Goal: Task Accomplishment & Management: Complete application form

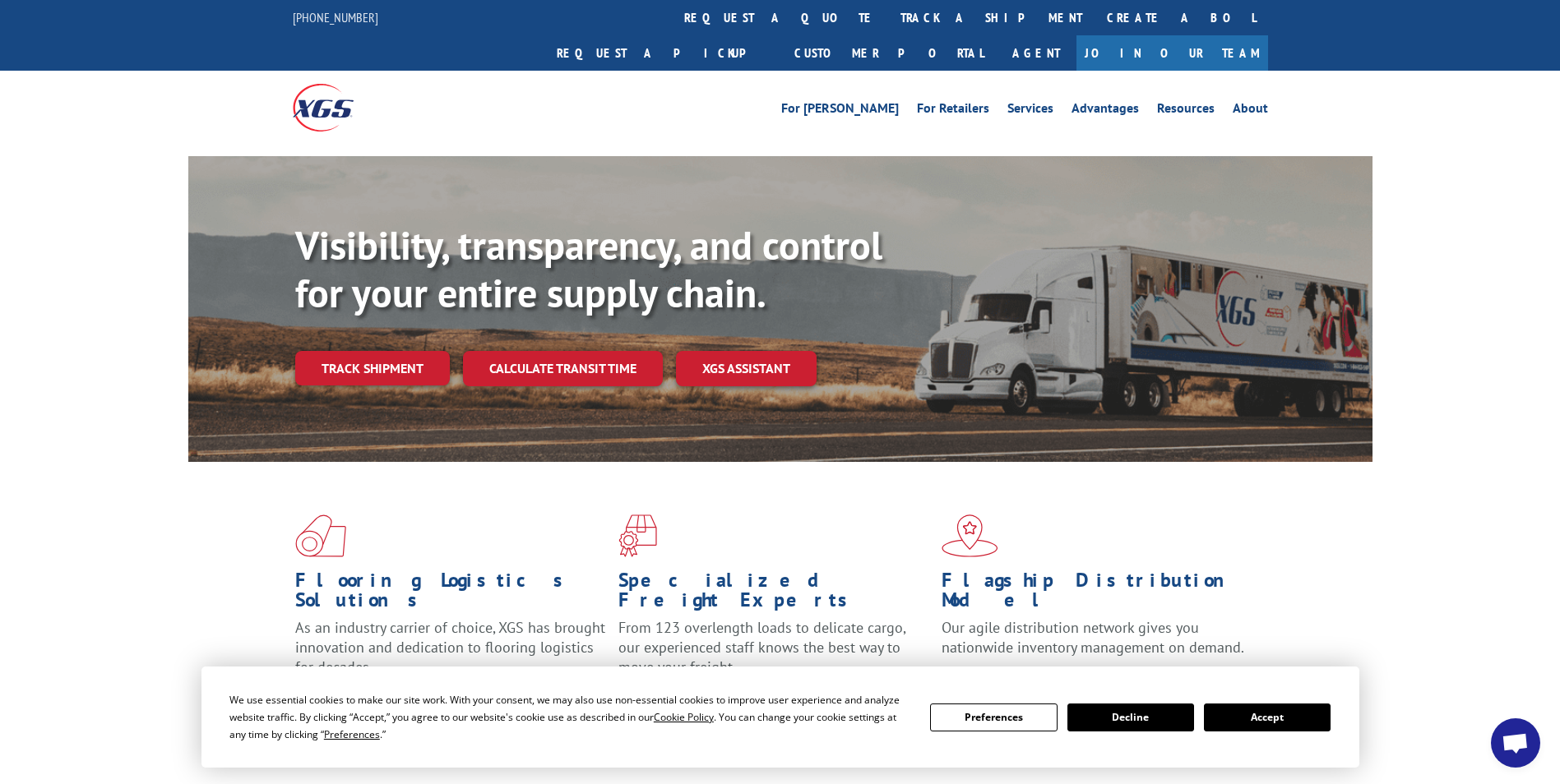
click at [39, 369] on div "Visibility, transparency, and control for your entire supply chain. Track shipm…" at bounding box center [780, 325] width 1560 height 338
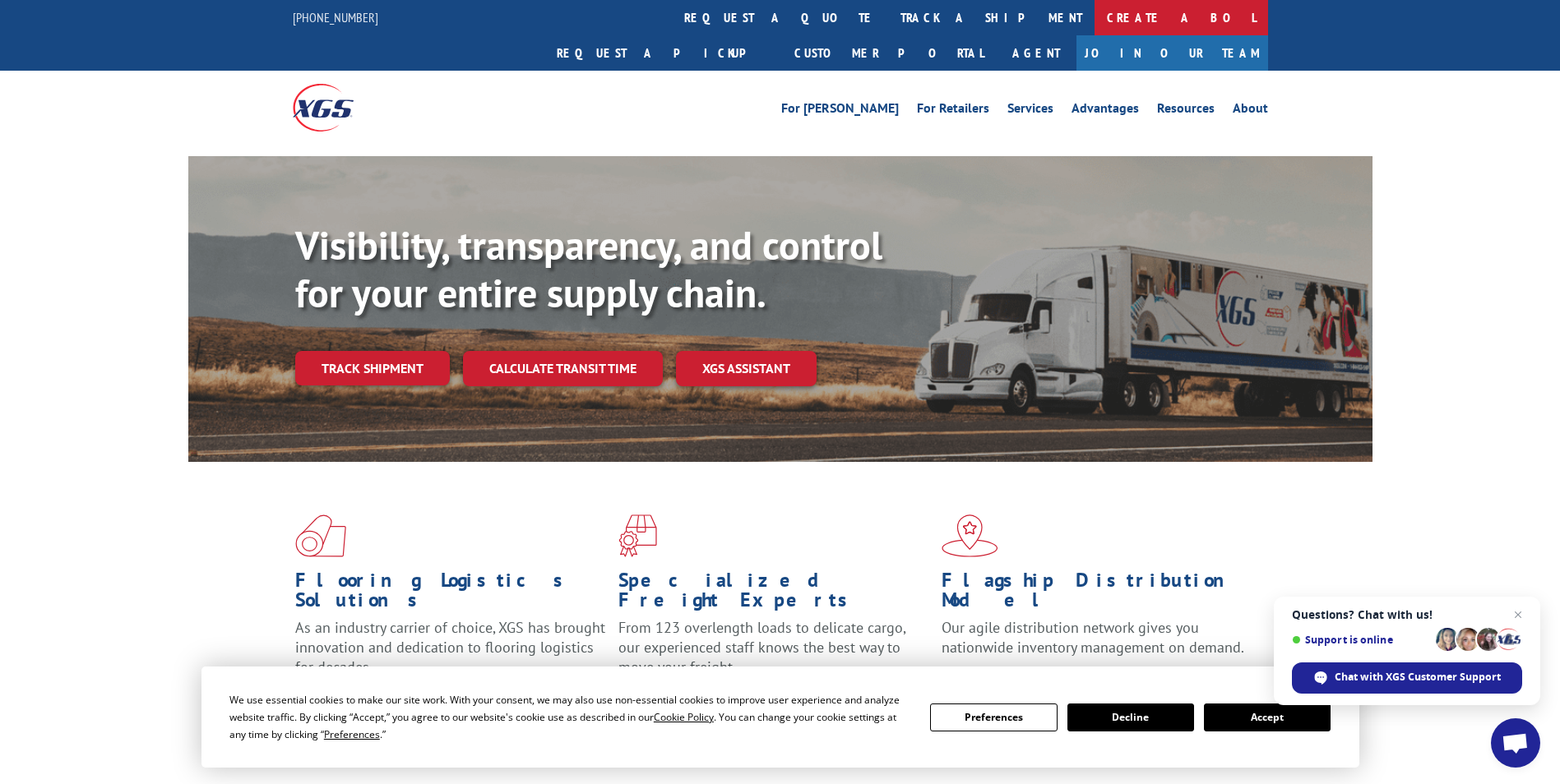
click at [1094, 24] on link "Create a BOL" at bounding box center [1181, 18] width 174 height 35
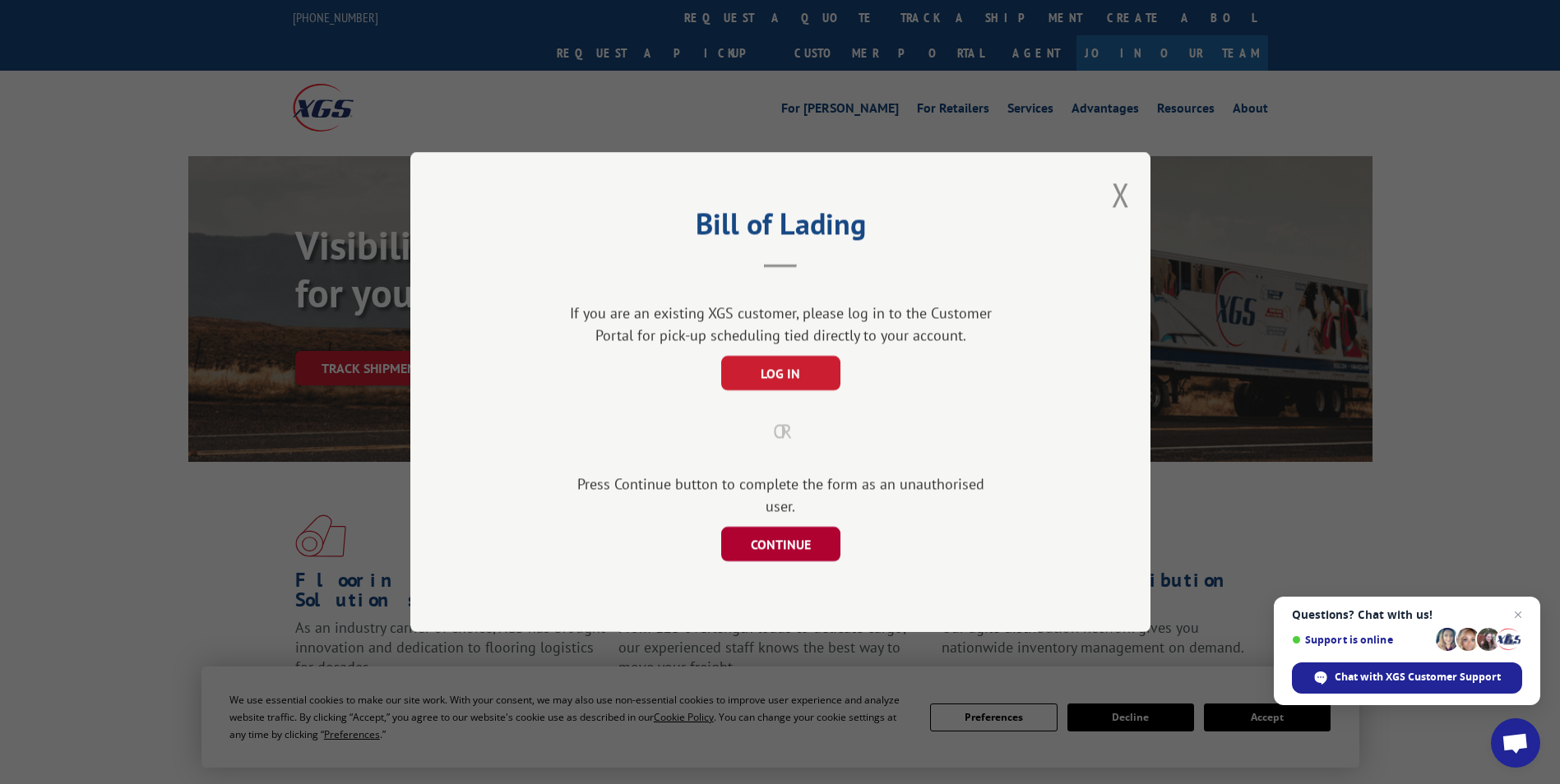
click at [809, 530] on button "CONTINUE" at bounding box center [780, 543] width 119 height 34
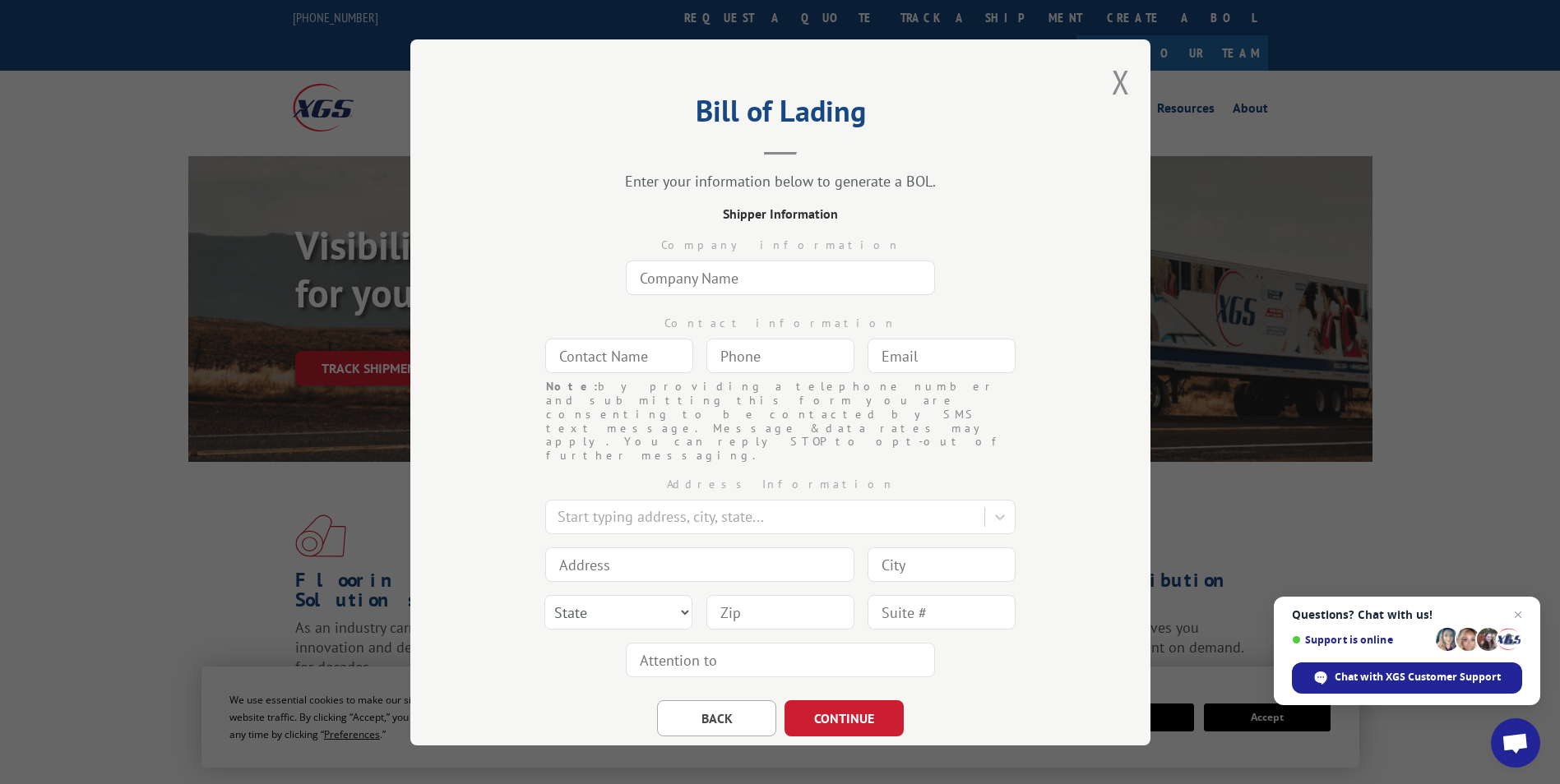
click at [711, 284] on input "text" at bounding box center [781, 277] width 309 height 34
click at [693, 280] on input "text" at bounding box center [781, 277] width 309 height 34
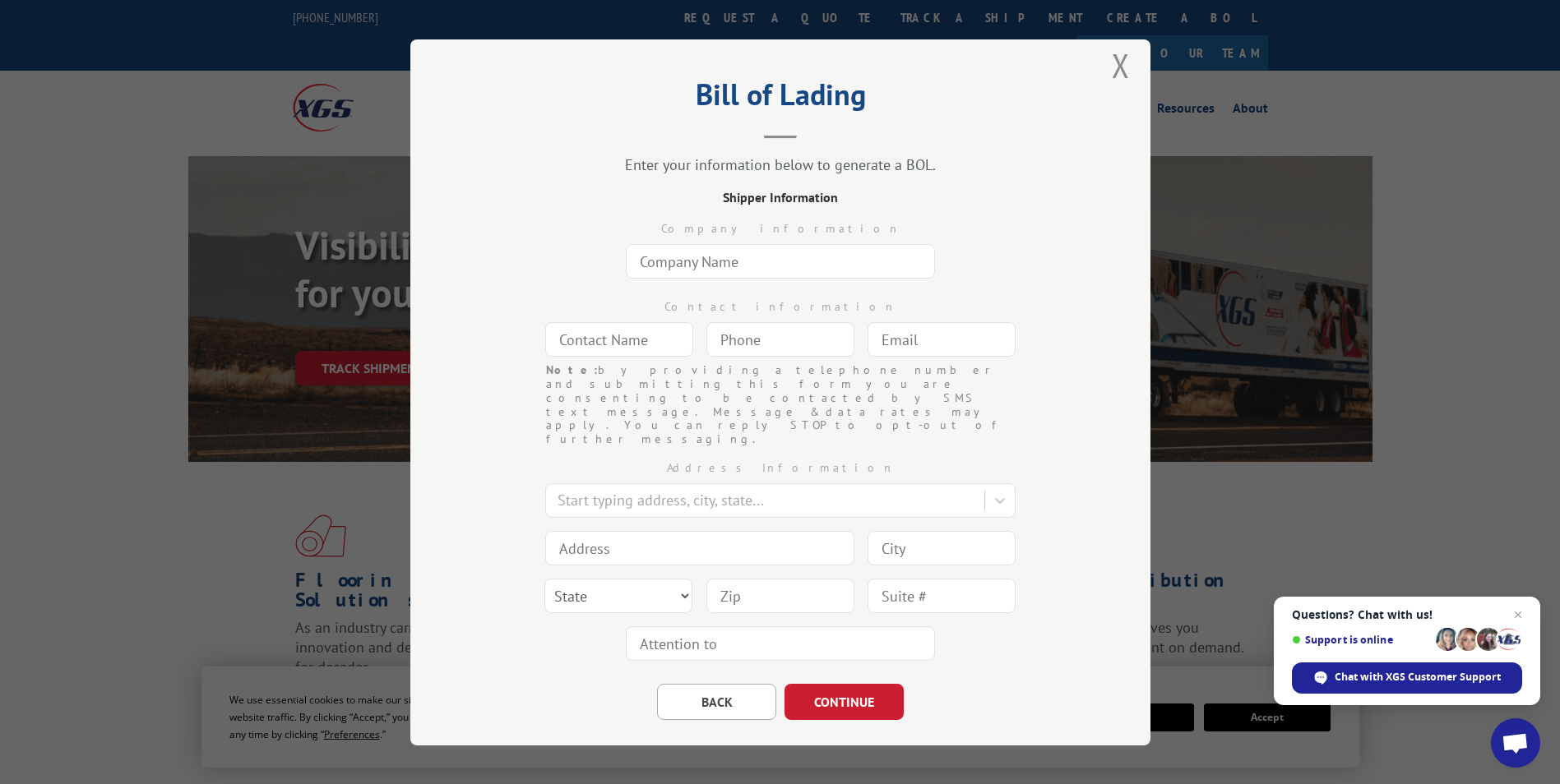
scroll to position [20, 0]
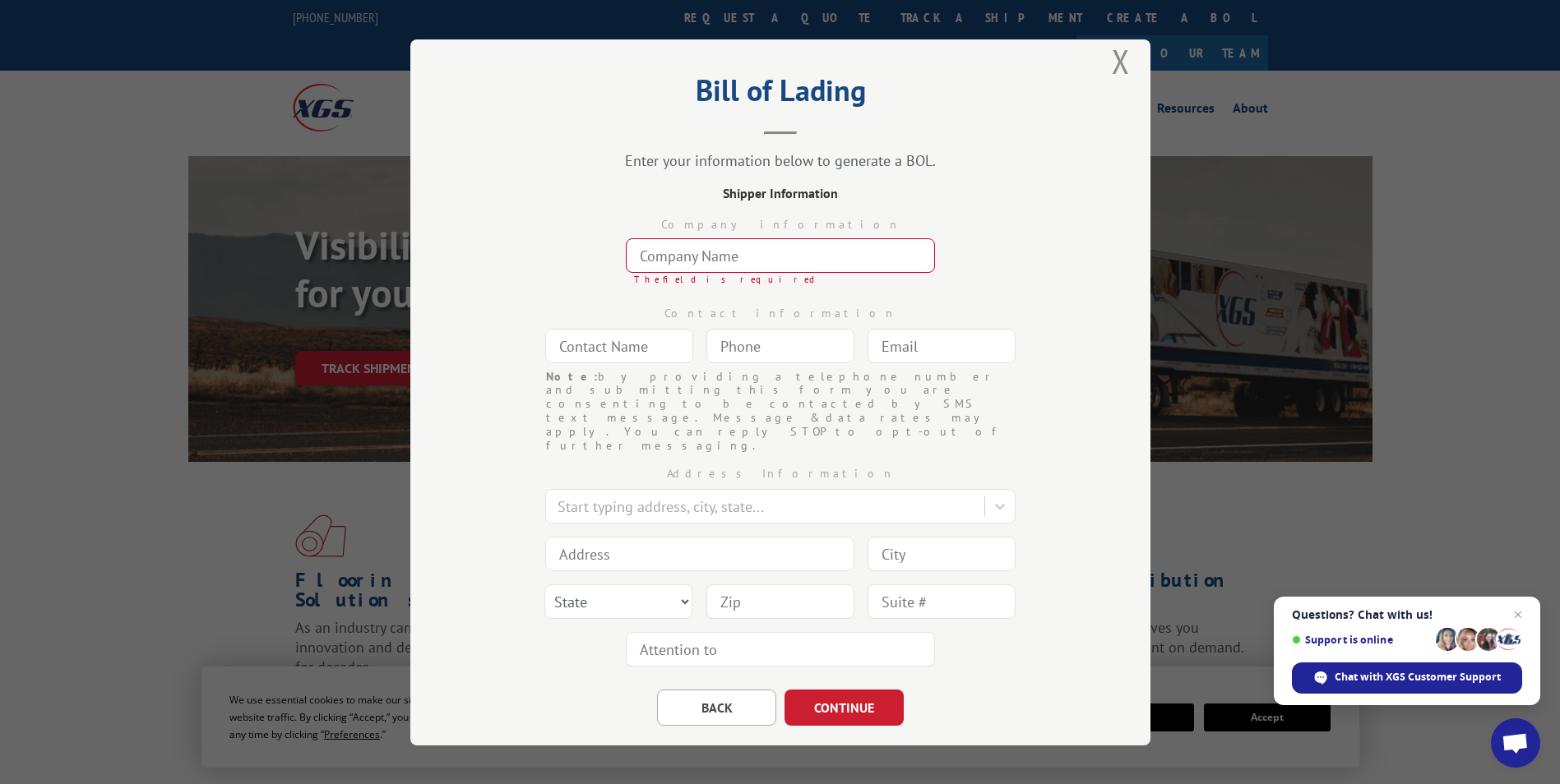
drag, startPoint x: 519, startPoint y: 247, endPoint x: 228, endPoint y: 206, distance: 293.9
click at [519, 247] on div "Company information The field is required" at bounding box center [780, 247] width 575 height 89
click at [736, 260] on input "text" at bounding box center [781, 255] width 309 height 34
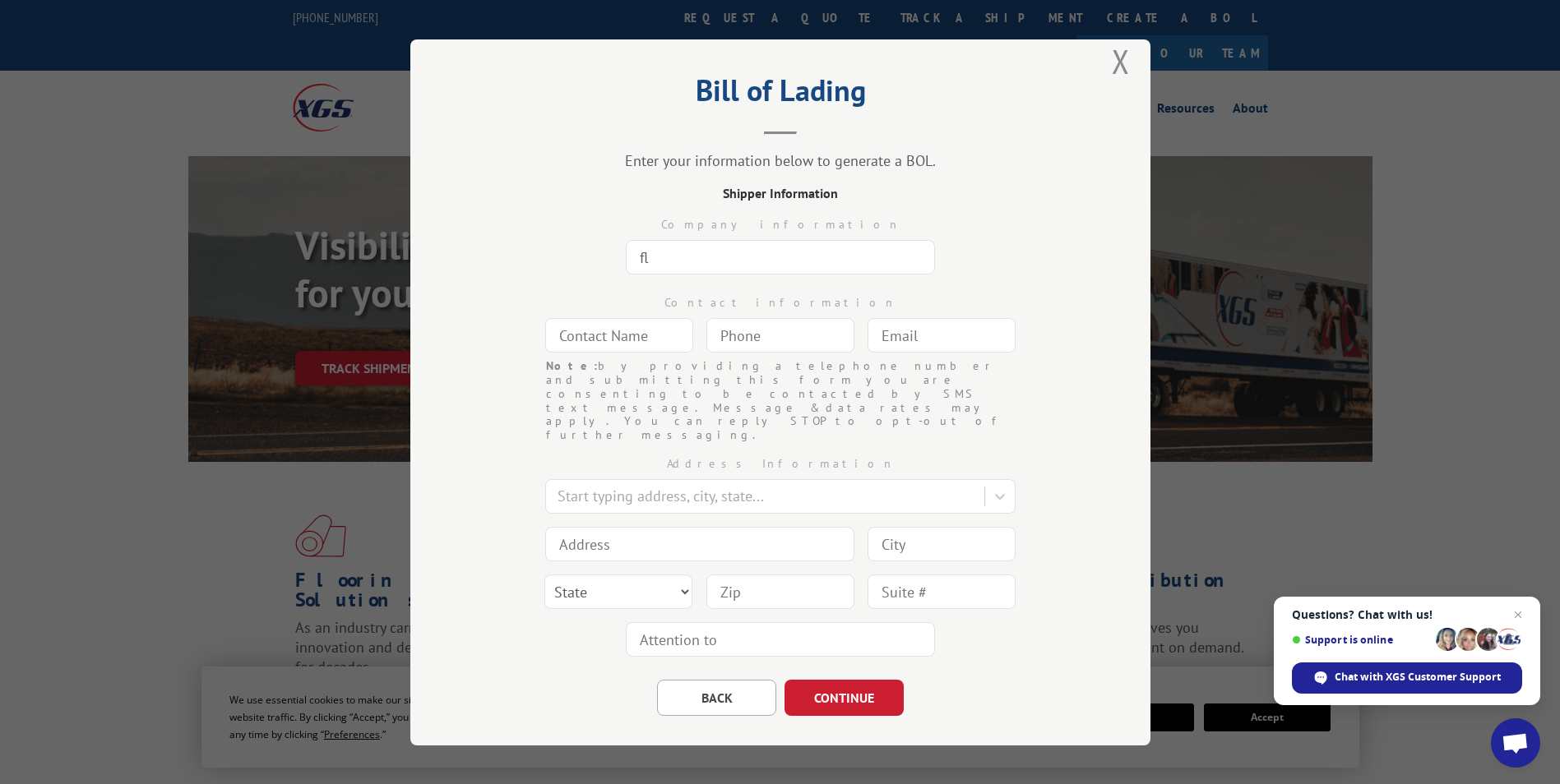
type input "f"
type input "FLOORING INC"
click at [627, 324] on input "text" at bounding box center [619, 334] width 148 height 34
click at [620, 333] on input "text" at bounding box center [619, 334] width 148 height 34
type input "SHIPPING"
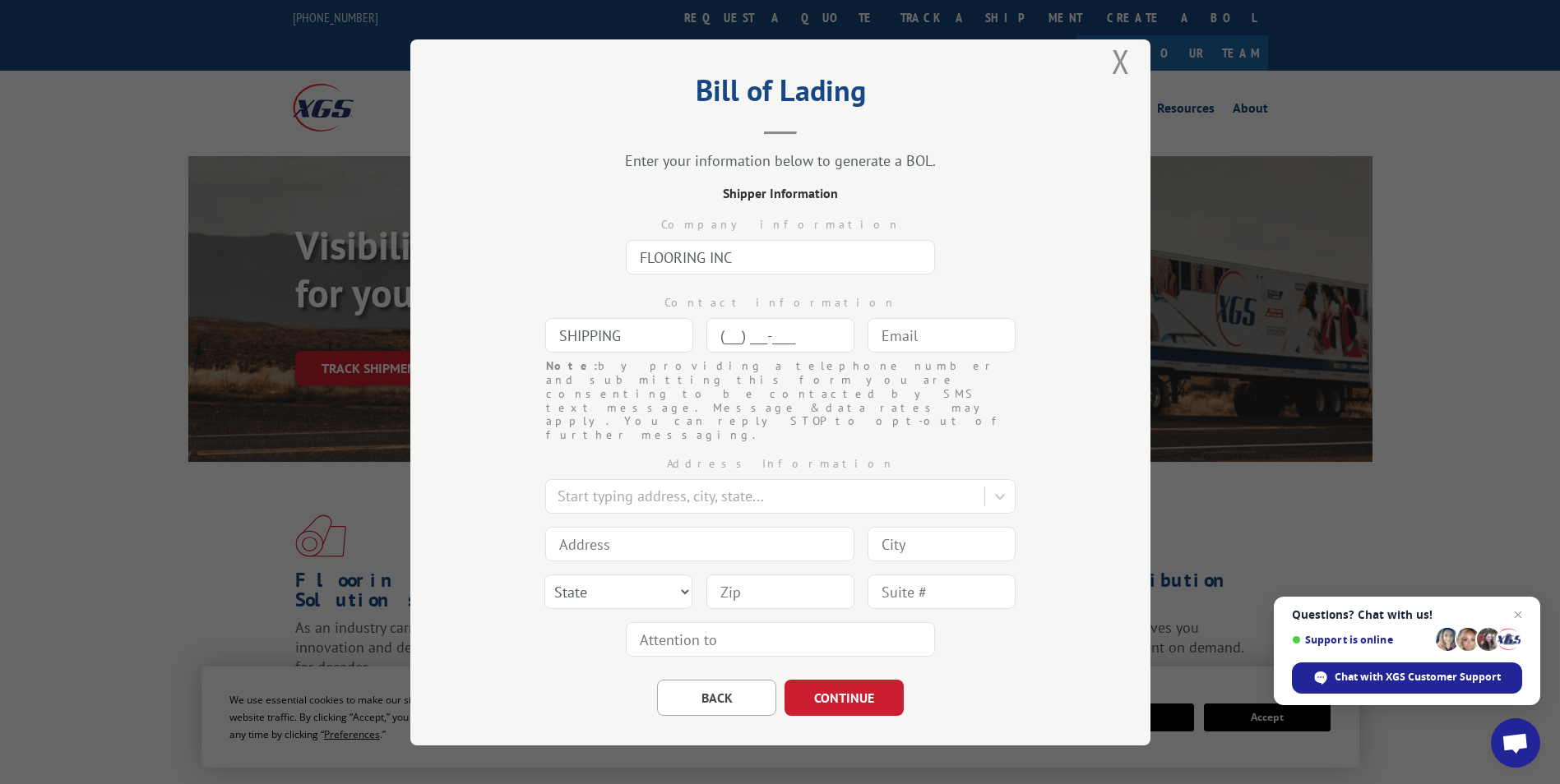
click at [769, 329] on input "(___) ___-____" at bounding box center [780, 334] width 148 height 34
type input "[PHONE_NUMBER]"
click at [928, 344] on input "text" at bounding box center [942, 334] width 148 height 34
type input "S"
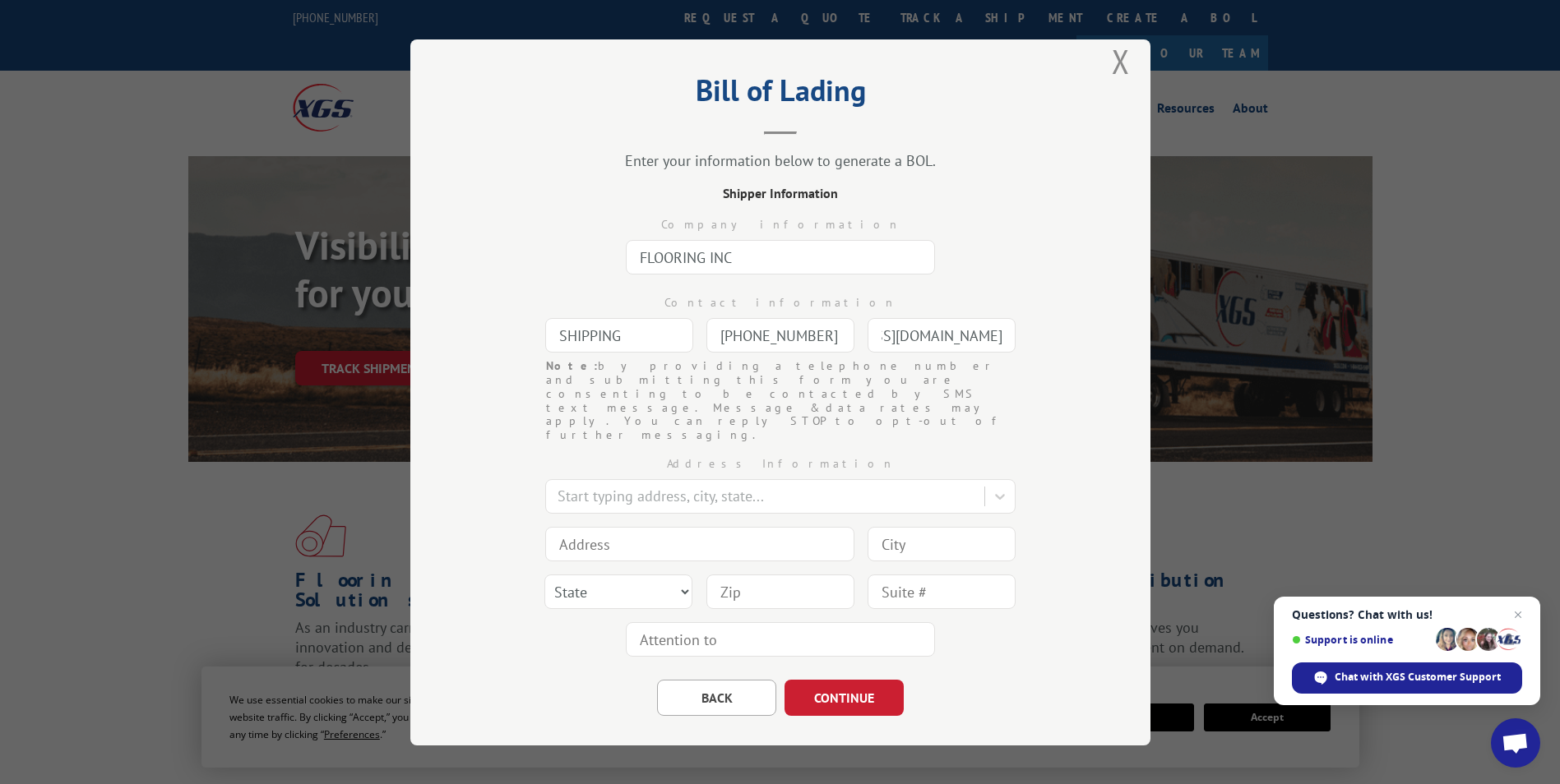
type input "[EMAIL_ADDRESS][DOMAIN_NAME]"
click at [444, 396] on div "Bill of Lading Enter your information below to generate a BOL. Shipper Informat…" at bounding box center [780, 392] width 740 height 706
click at [686, 485] on div at bounding box center [767, 495] width 419 height 22
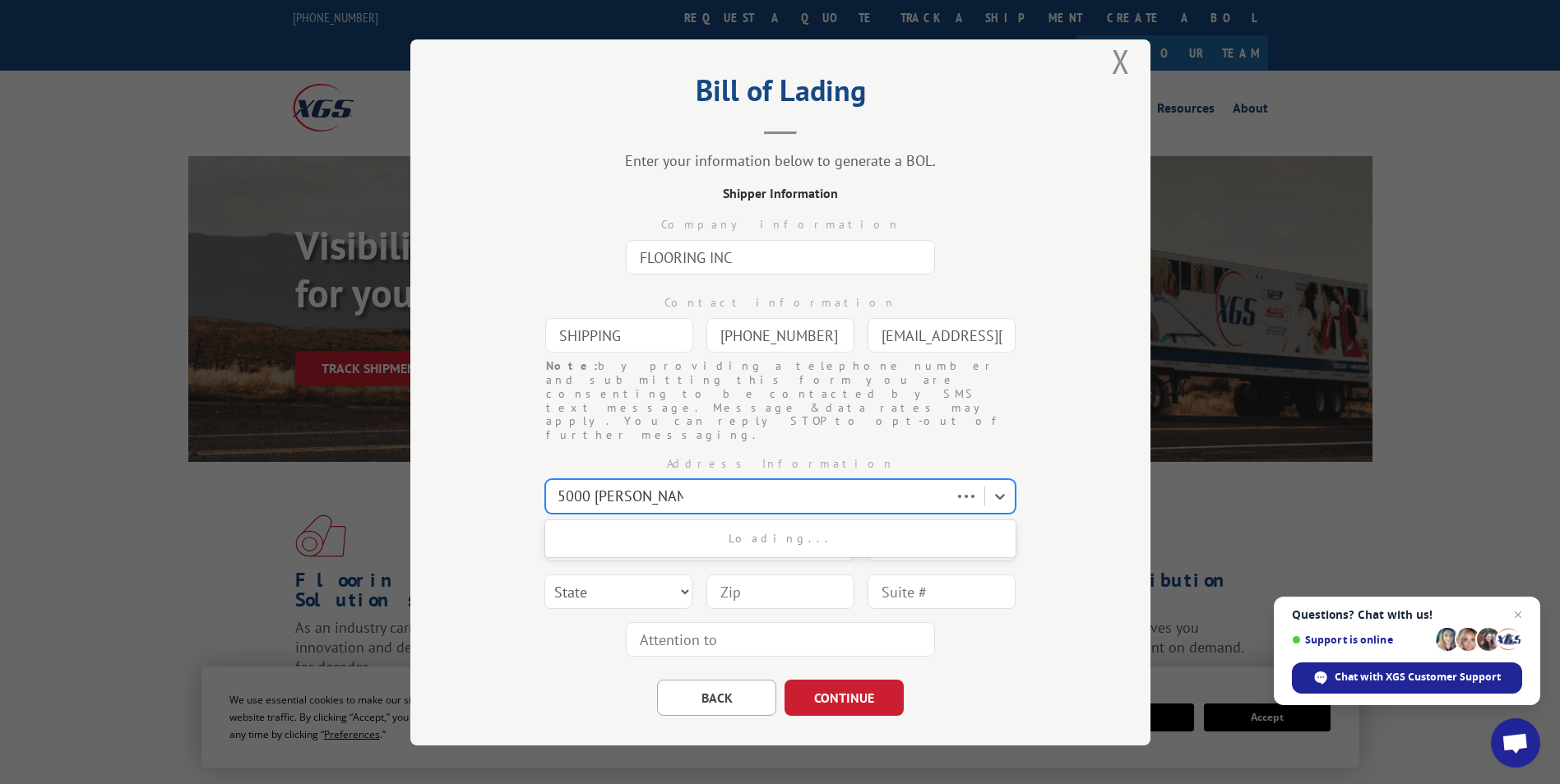
type input "[STREET_ADDRESS][PERSON_NAME]"
click at [697, 523] on div "[STREET_ADDRESS][PERSON_NAME]" at bounding box center [781, 538] width 471 height 31
type input "[STREET_ADDRESS][PERSON_NAME]"
type input "[GEOGRAPHIC_DATA]"
select select "PA"
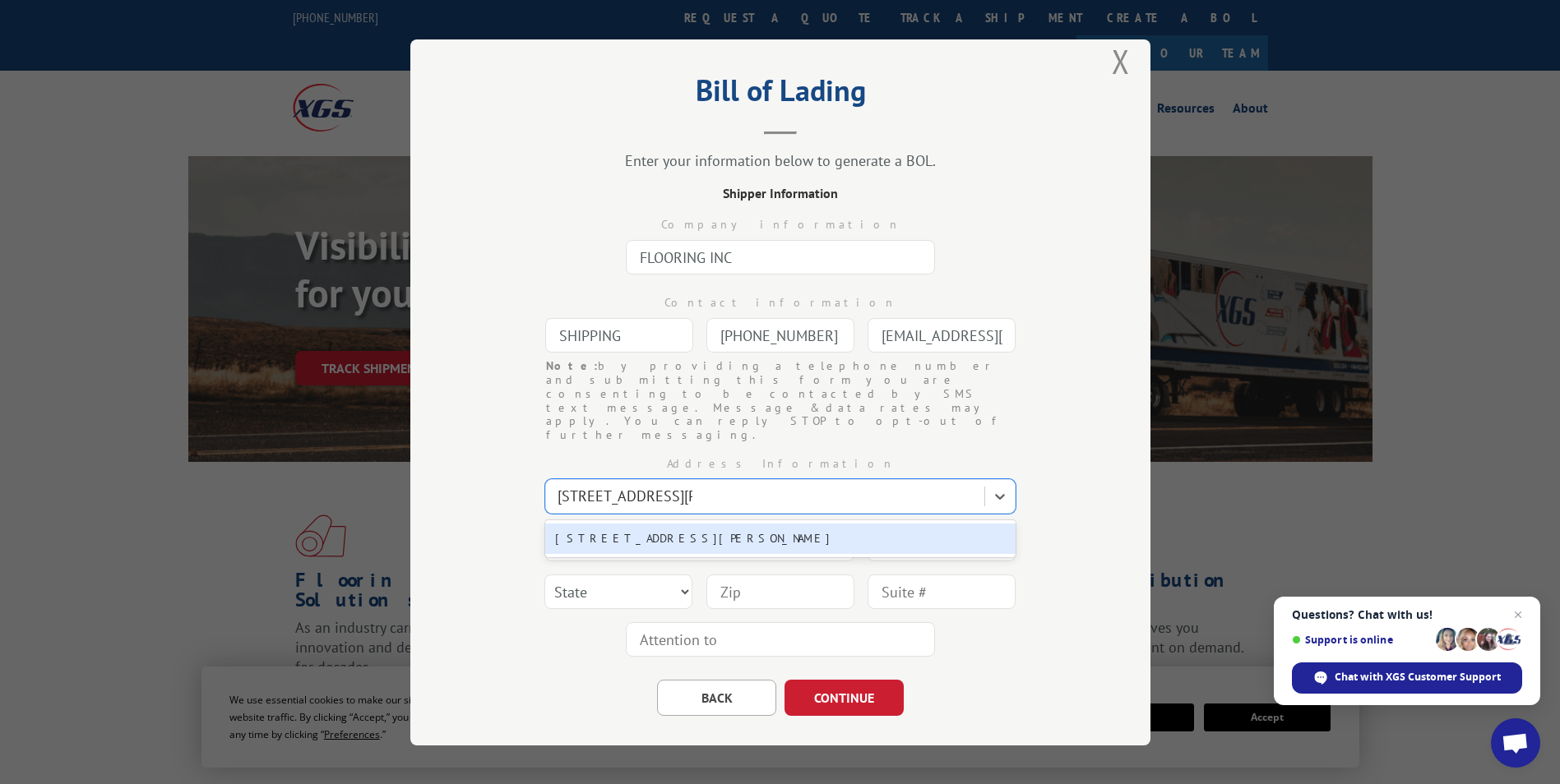
type input "19143"
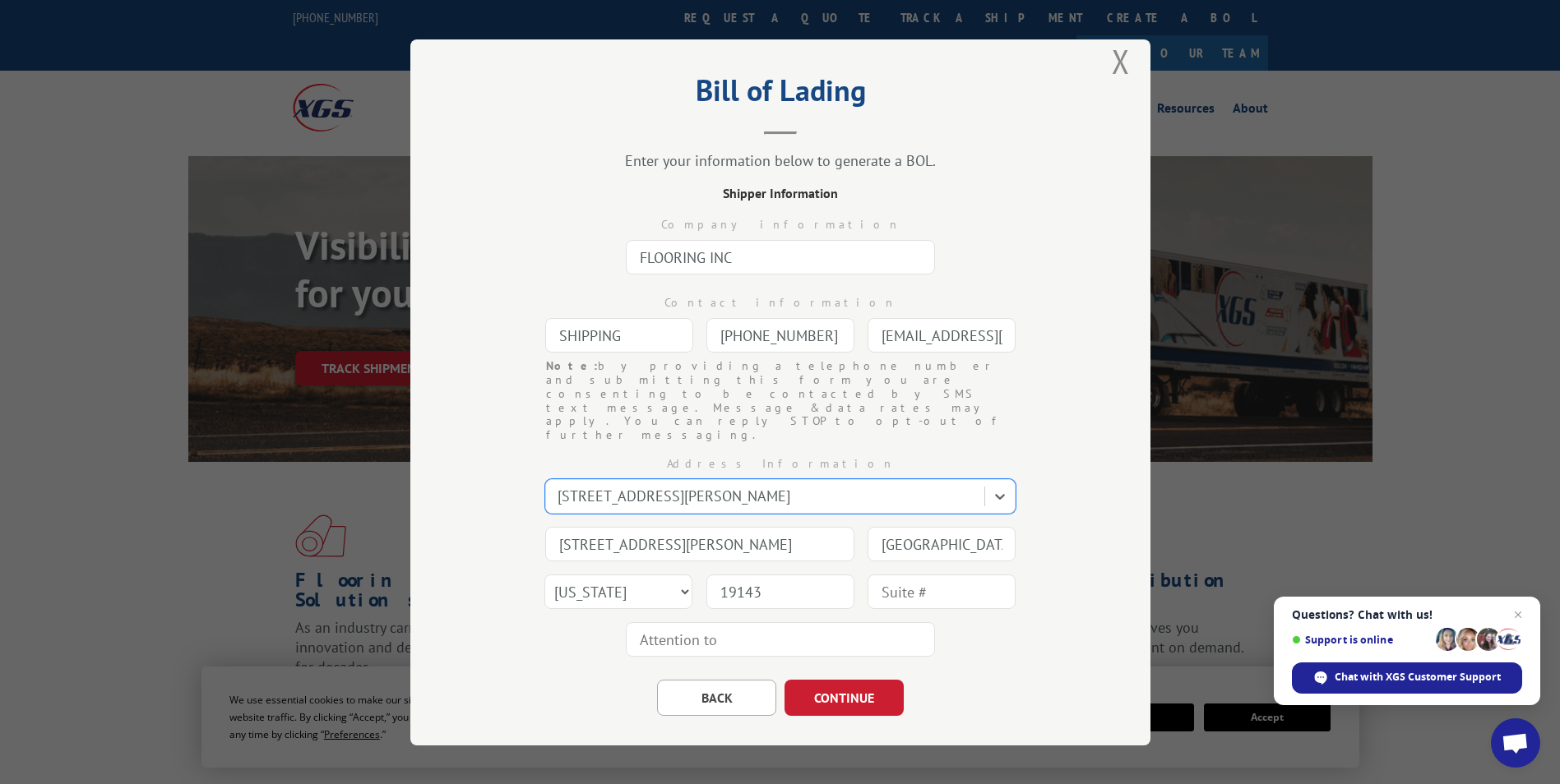
click at [687, 622] on input "text" at bounding box center [781, 639] width 309 height 34
click at [719, 622] on input "PO-21004" at bounding box center [781, 639] width 309 height 34
type input "PO-21004"
click at [848, 680] on button "CONTINUE" at bounding box center [844, 697] width 119 height 36
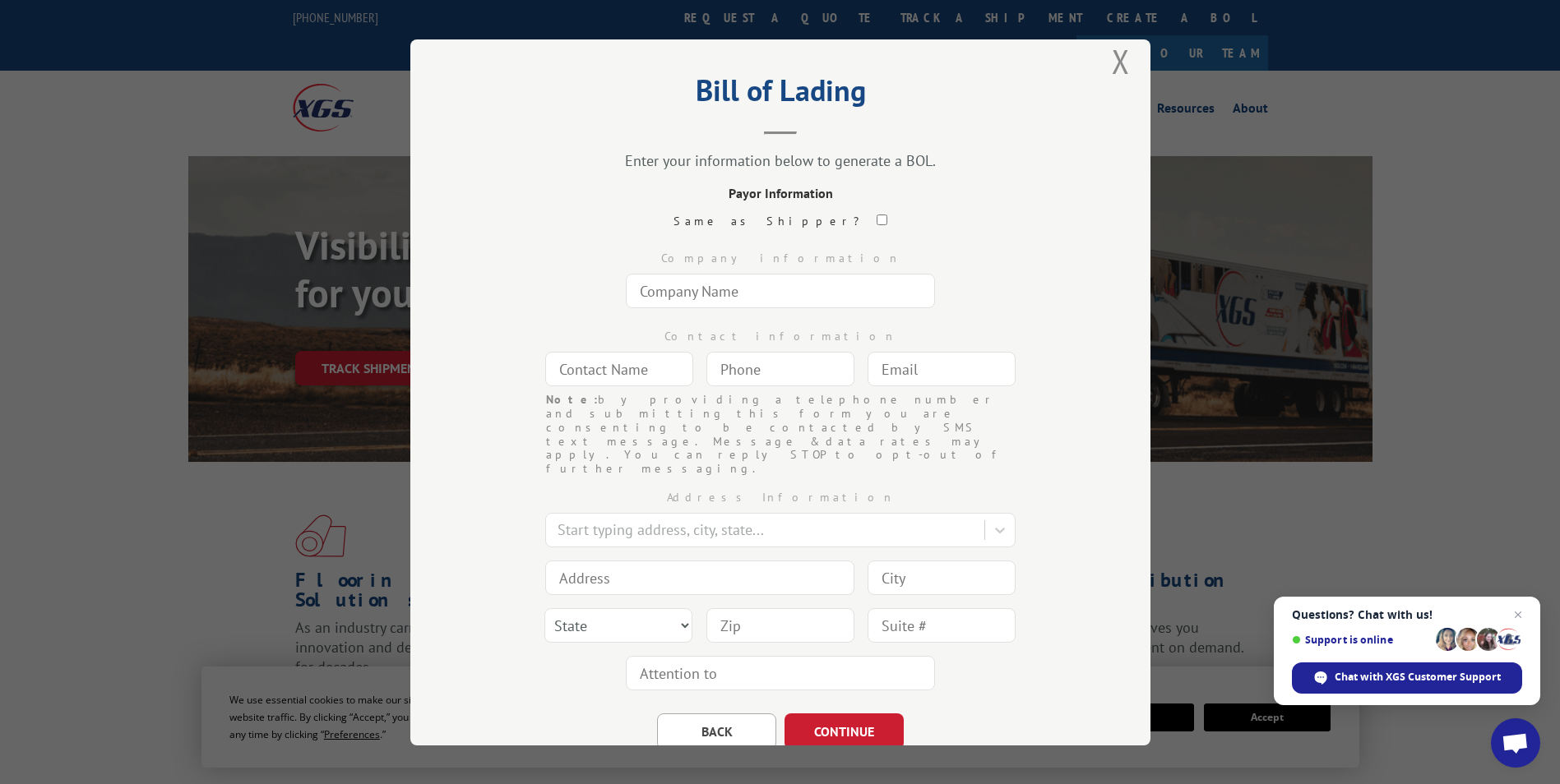
click at [683, 298] on input "text" at bounding box center [781, 291] width 309 height 34
paste input "FlooringInc"
drag, startPoint x: 740, startPoint y: 290, endPoint x: 532, endPoint y: 290, distance: 208.0
click at [532, 290] on div "Company information FlooringInc" at bounding box center [780, 276] width 575 height 78
type input "FLOORING INC"
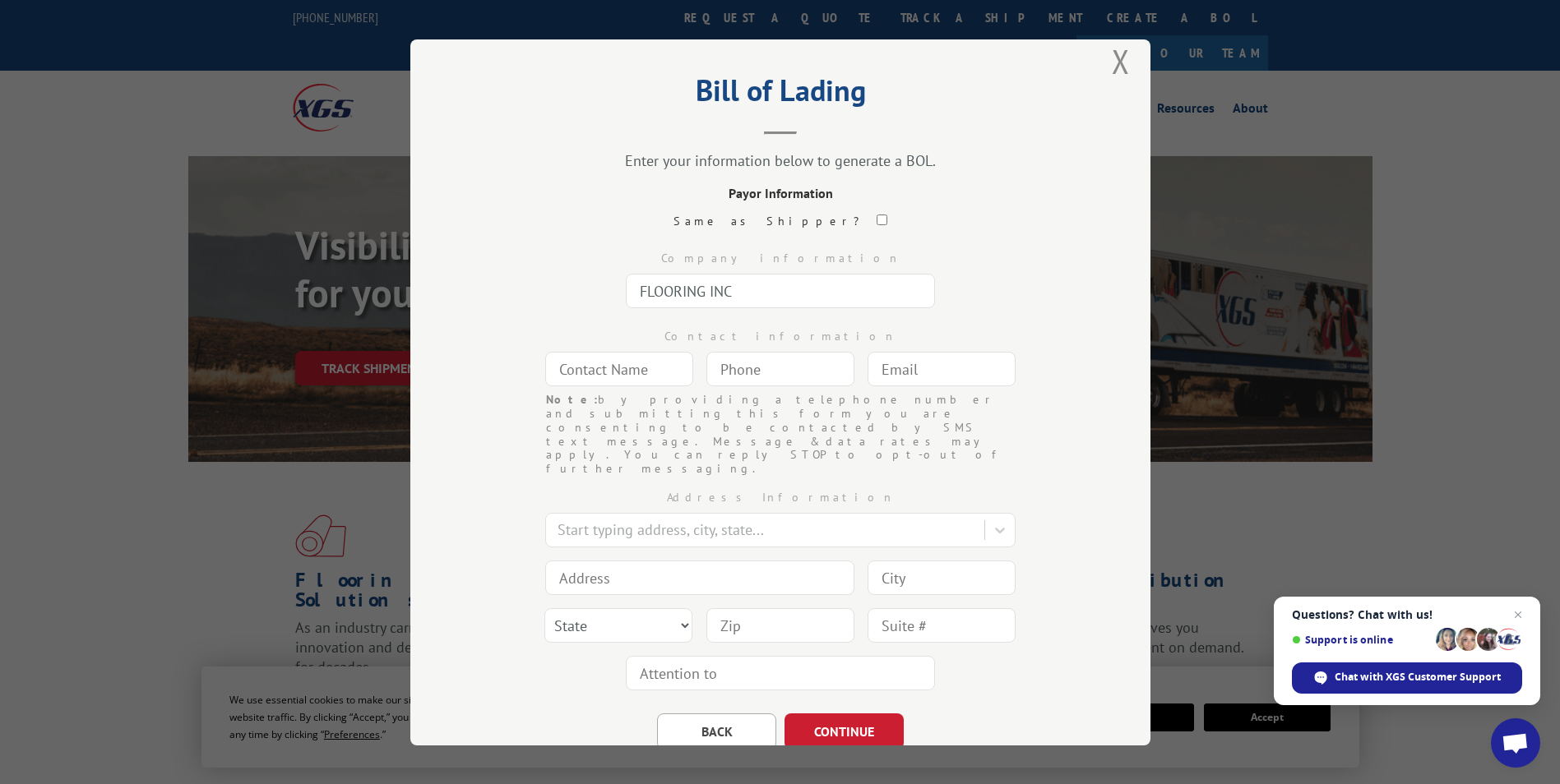
click at [518, 283] on div "Company information FLOORING INC" at bounding box center [780, 276] width 575 height 78
click at [616, 368] on input "text" at bounding box center [619, 369] width 148 height 34
type input "Account Receivable"
type input "[EMAIL_ADDRESS][DOMAIN_NAME]"
type input "[STREET_ADDRESS][PERSON_NAME]"
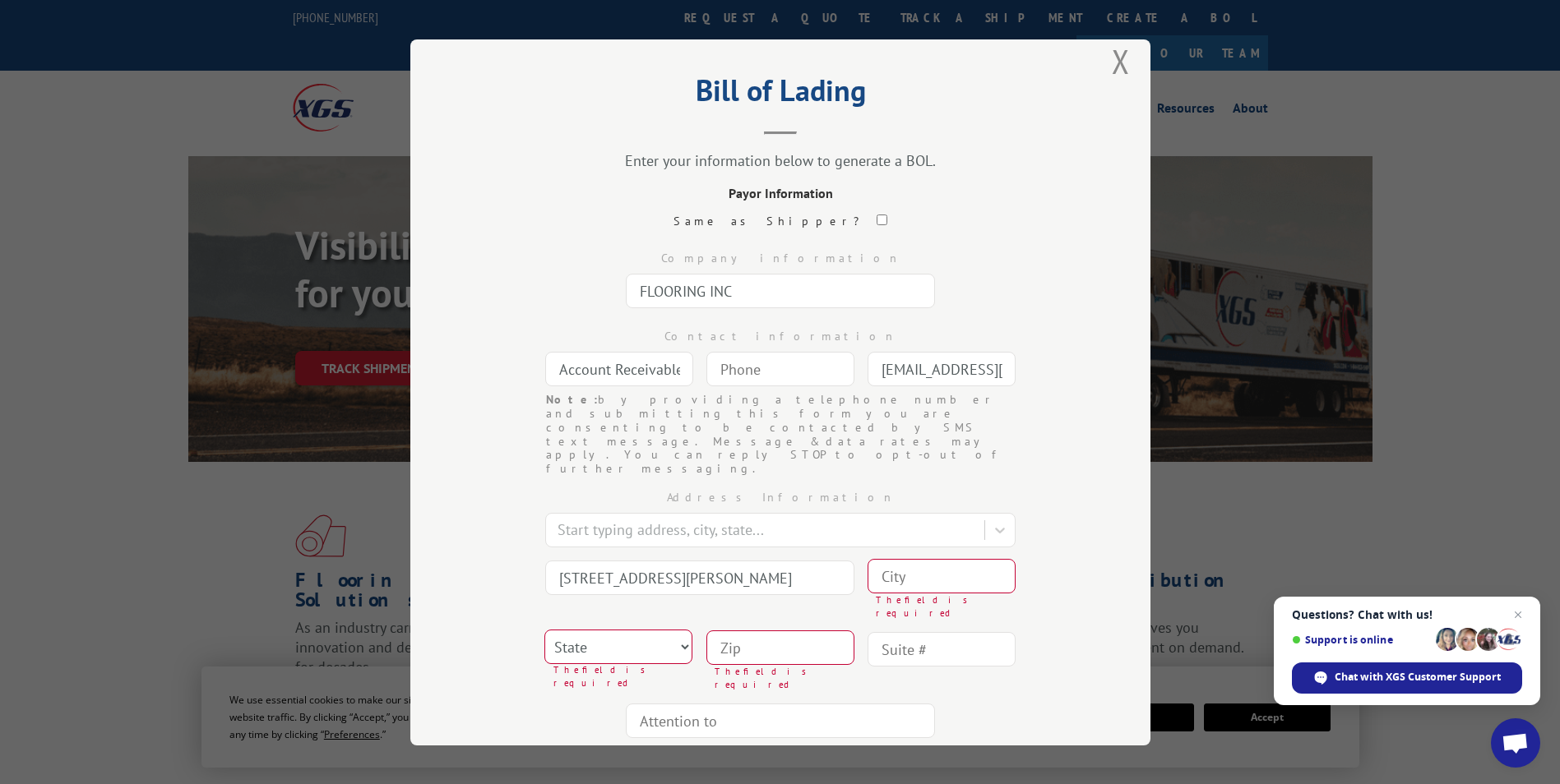
type input "(___) ___-____"
click at [784, 362] on input "(___) ___-____" at bounding box center [780, 369] width 148 height 34
type input "(___) ___-____"
click at [731, 370] on input "(___) ___-____" at bounding box center [780, 369] width 148 height 34
type input "(___) ___-____"
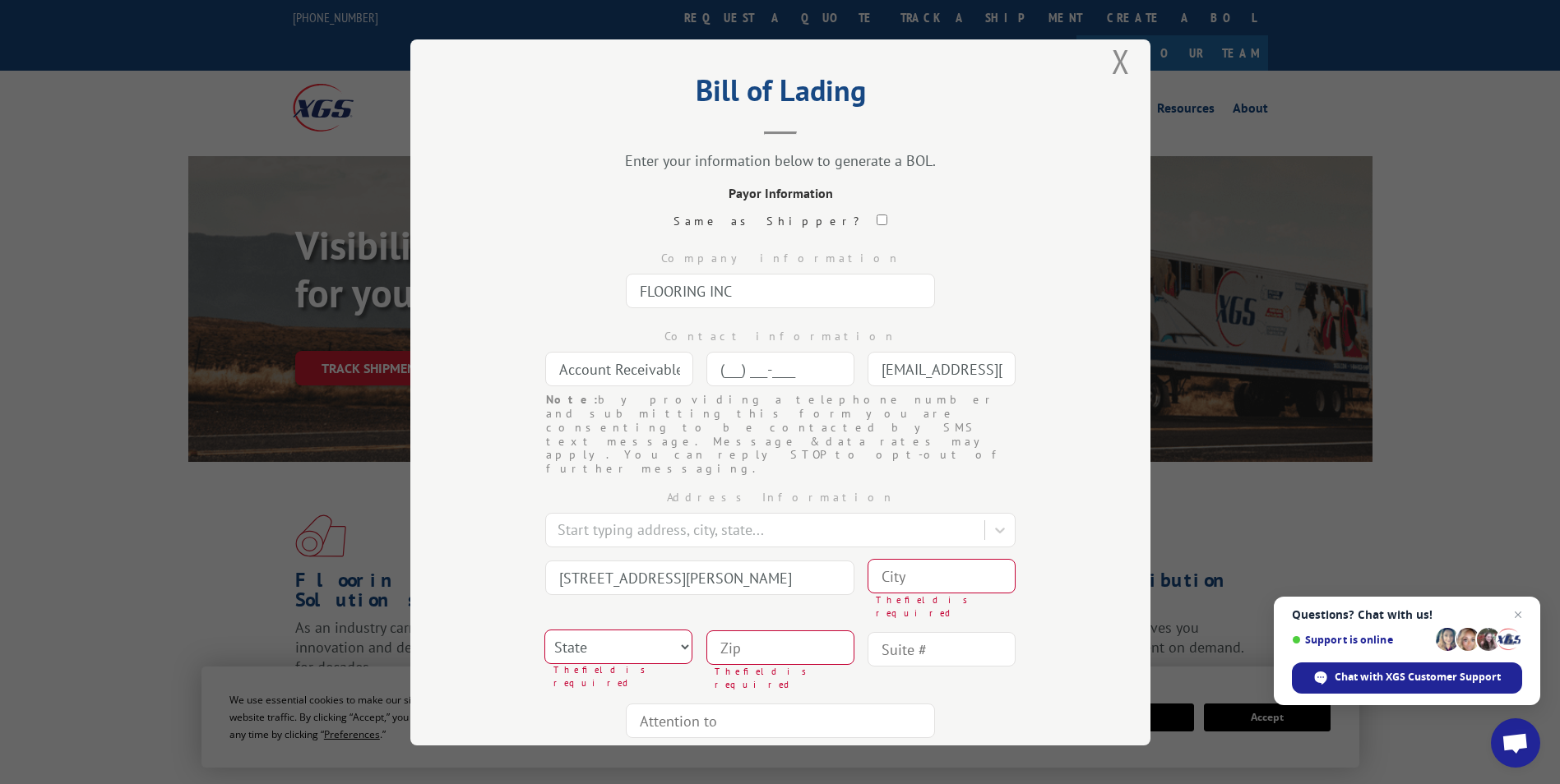
click at [817, 369] on input "(___) ___-____" at bounding box center [780, 369] width 148 height 34
type input "(___) ___-____"
click at [774, 360] on input "(___) ___-____" at bounding box center [780, 369] width 148 height 34
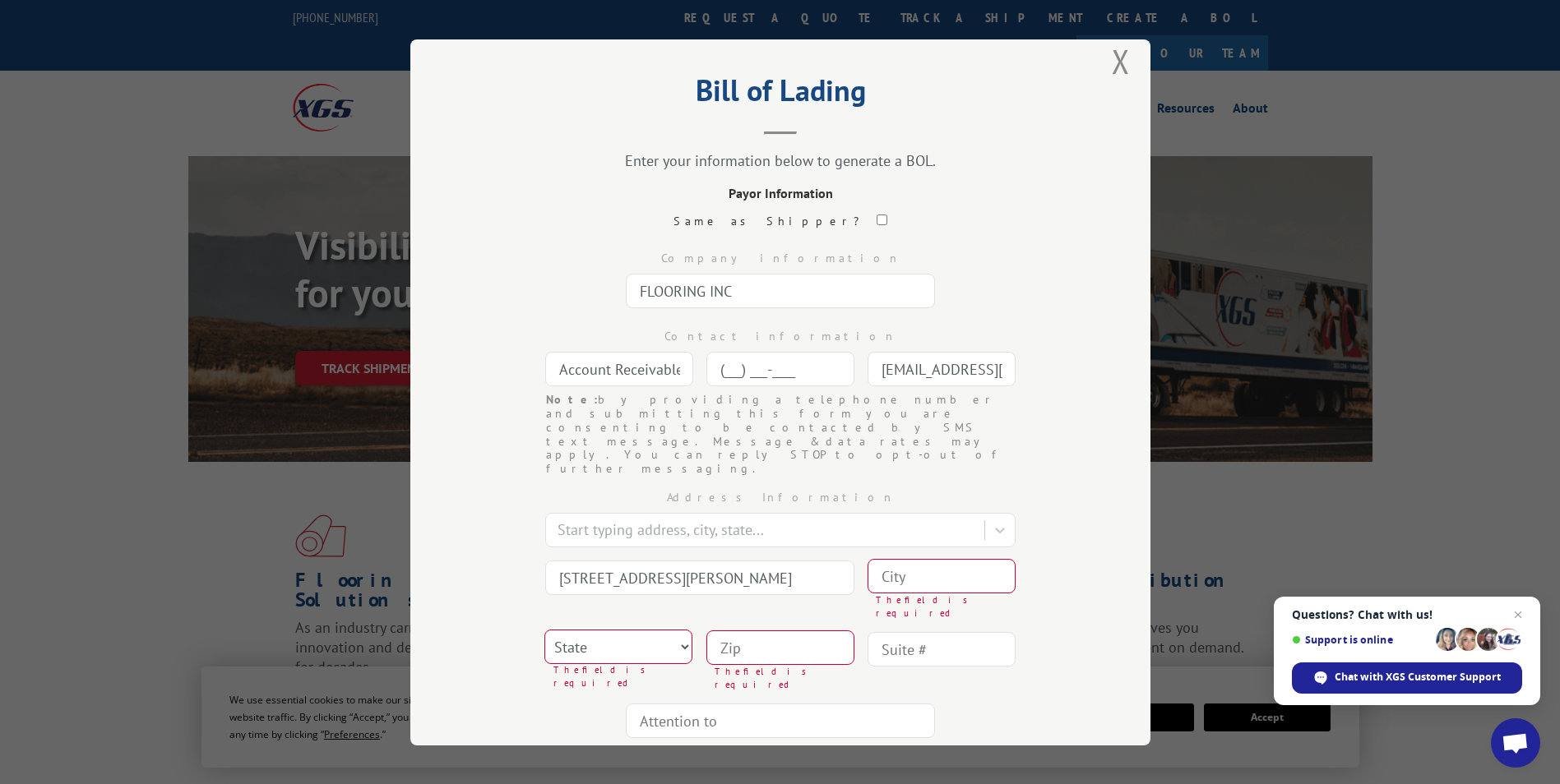
click at [726, 370] on input "(___) ___-____" at bounding box center [780, 369] width 148 height 34
drag, startPoint x: 721, startPoint y: 371, endPoint x: 794, endPoint y: 340, distance: 79.3
click at [723, 370] on input "(___) ___-____" at bounding box center [780, 369] width 148 height 34
type input "[PHONE_NUMBER]"
click at [1051, 283] on div "Company information FLOORING INC" at bounding box center [780, 276] width 575 height 78
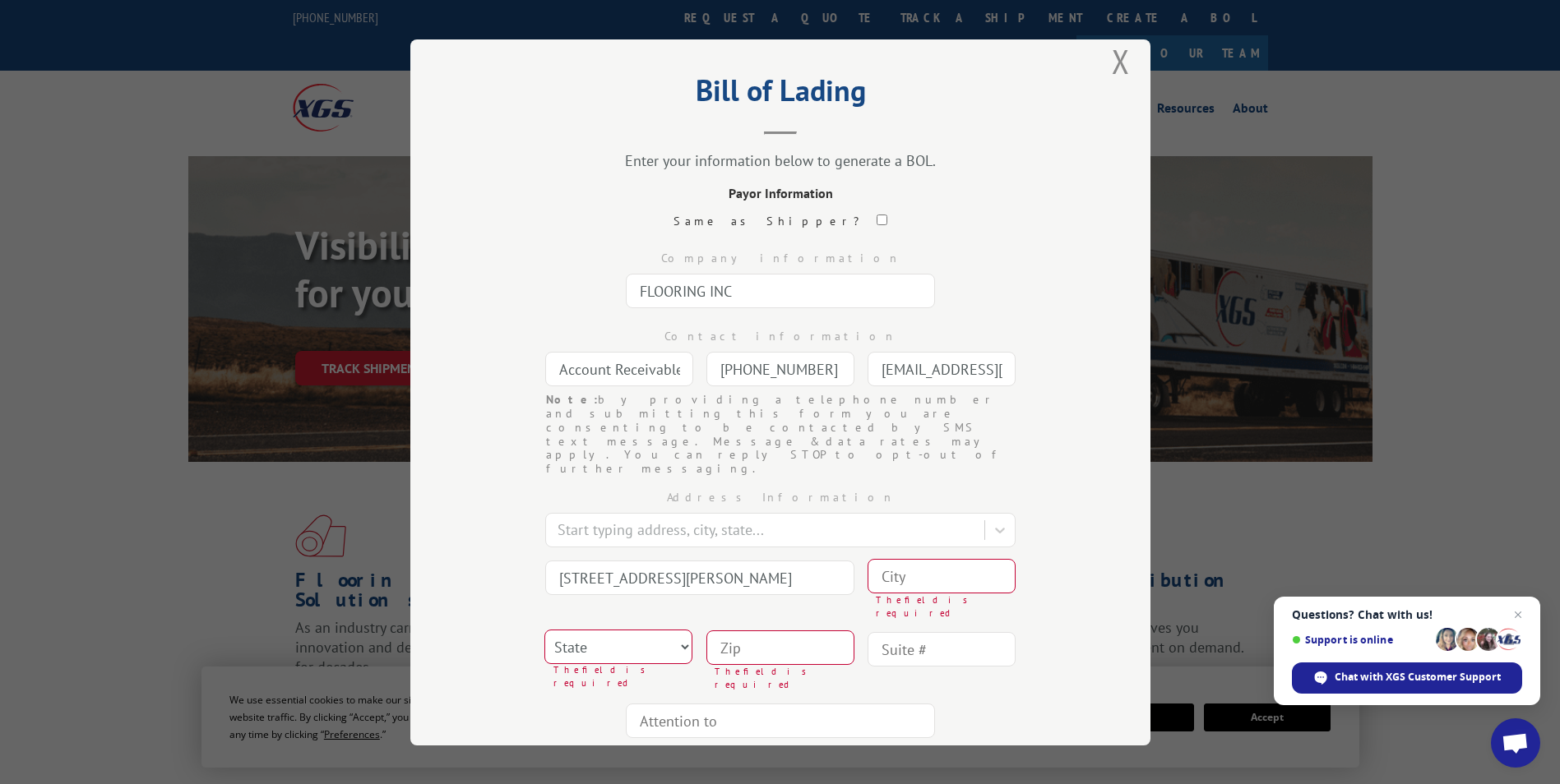
click at [924, 370] on input "[EMAIL_ADDRESS][DOMAIN_NAME]" at bounding box center [942, 369] width 148 height 34
click at [463, 434] on div "Bill of Lading Enter your information below to generate a BOL. Payor Informatio…" at bounding box center [780, 392] width 740 height 706
drag, startPoint x: 788, startPoint y: 538, endPoint x: 409, endPoint y: 527, distance: 379.2
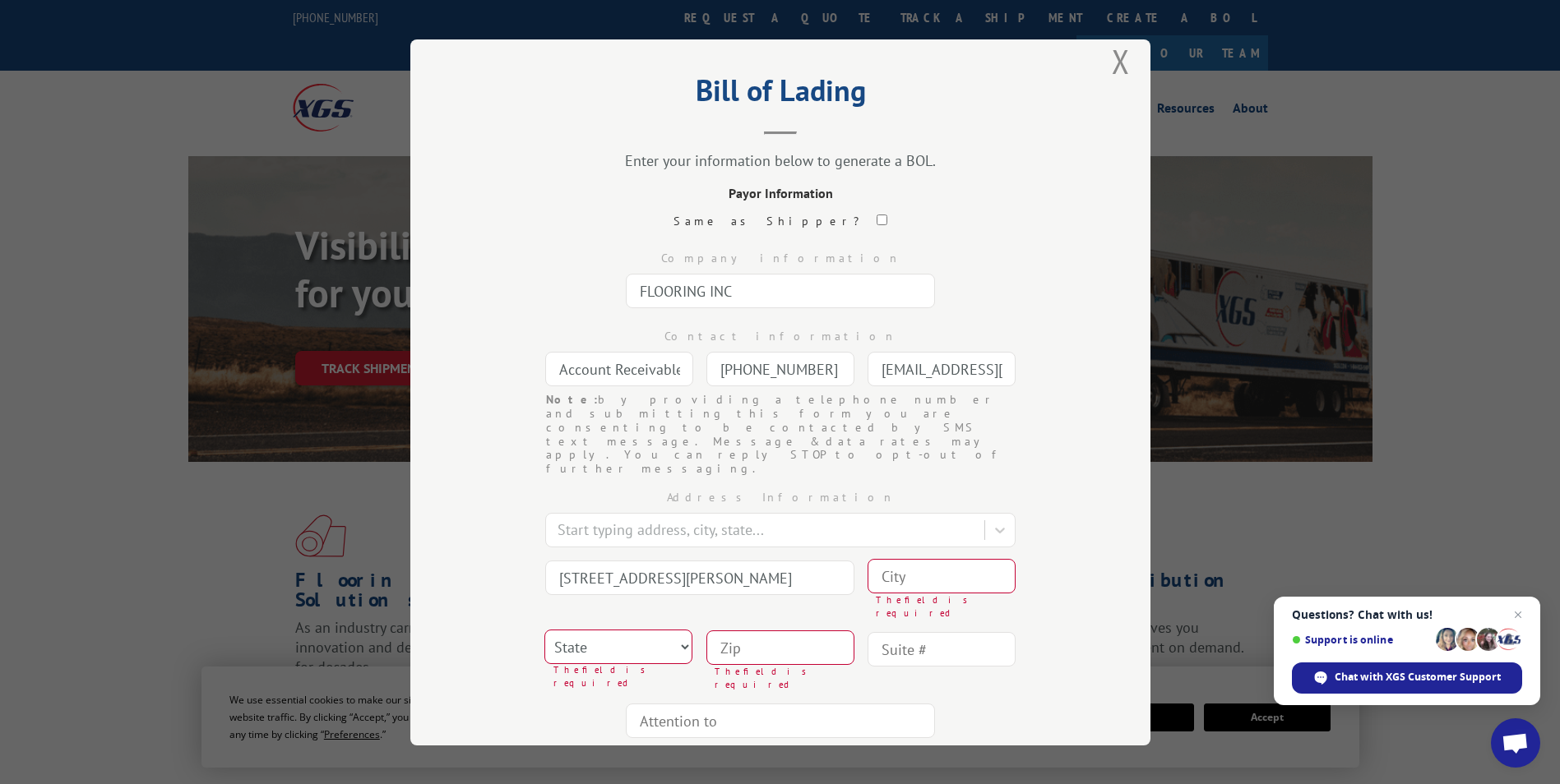
click at [410, 527] on div "Bill of Lading Enter your information below to generate a BOL. Payor Informatio…" at bounding box center [780, 392] width 740 height 706
type input "[STREET_ADDRESS][PERSON_NAME]"
type input "Queen Creek"
select select "AZ"
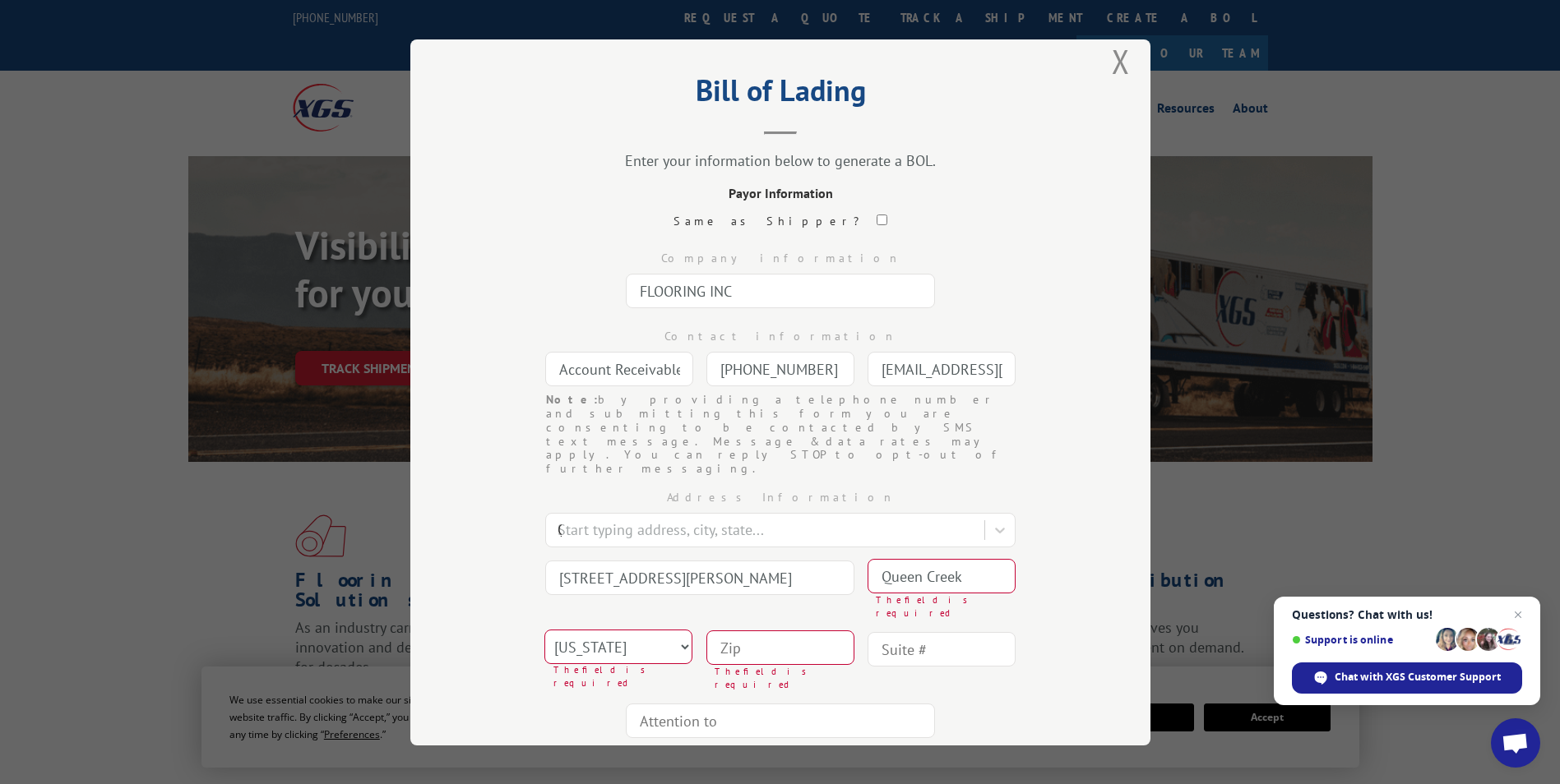
type input "85142"
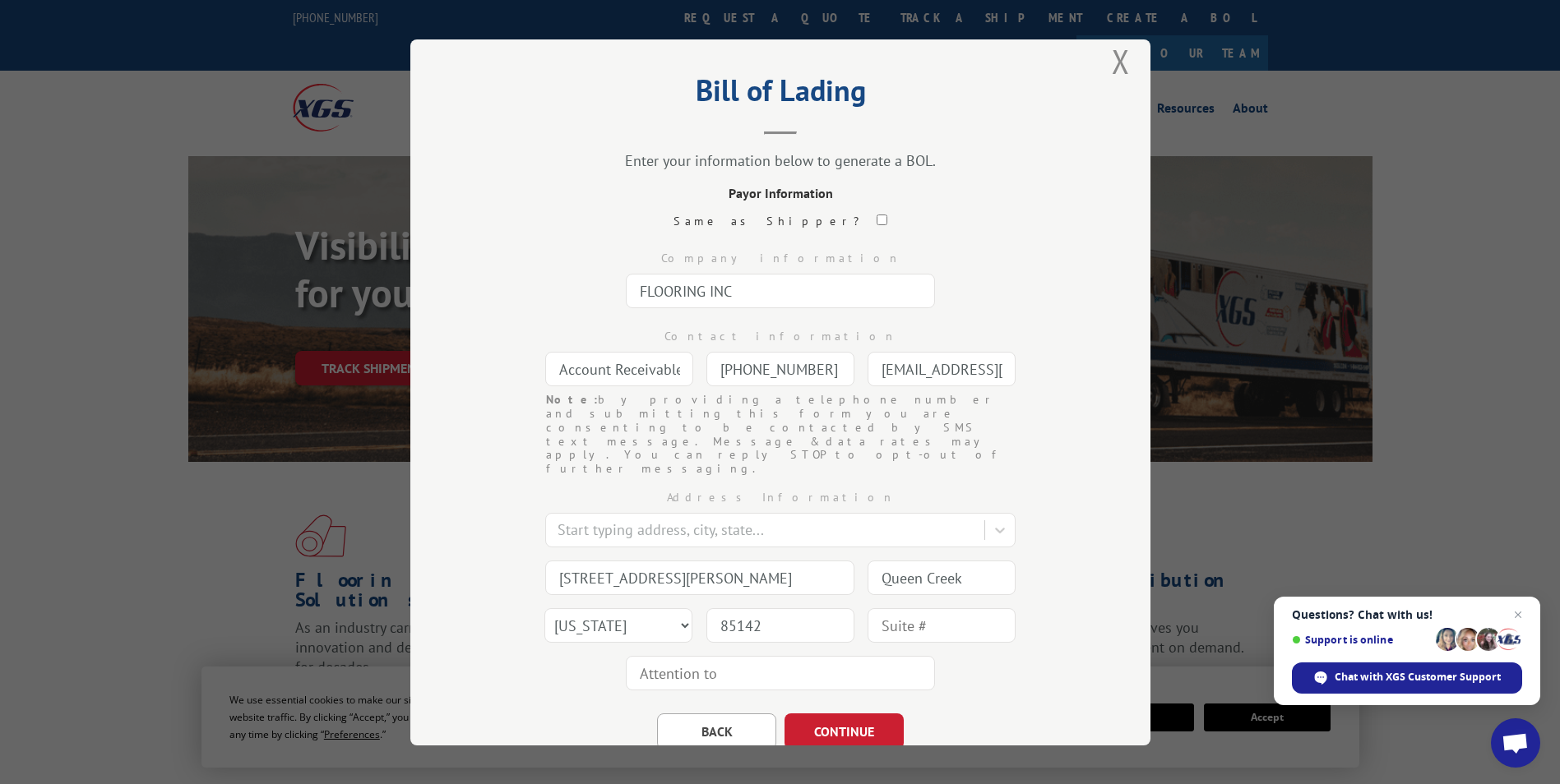
click at [460, 474] on div "Bill of Lading Enter your information below to generate a BOL. Payor Informatio…" at bounding box center [780, 392] width 740 height 706
click at [920, 608] on input "text" at bounding box center [942, 625] width 148 height 34
type input "100-166"
click at [475, 551] on div "Bill of Lading Enter your information below to generate a BOL. Payor Informatio…" at bounding box center [780, 392] width 740 height 706
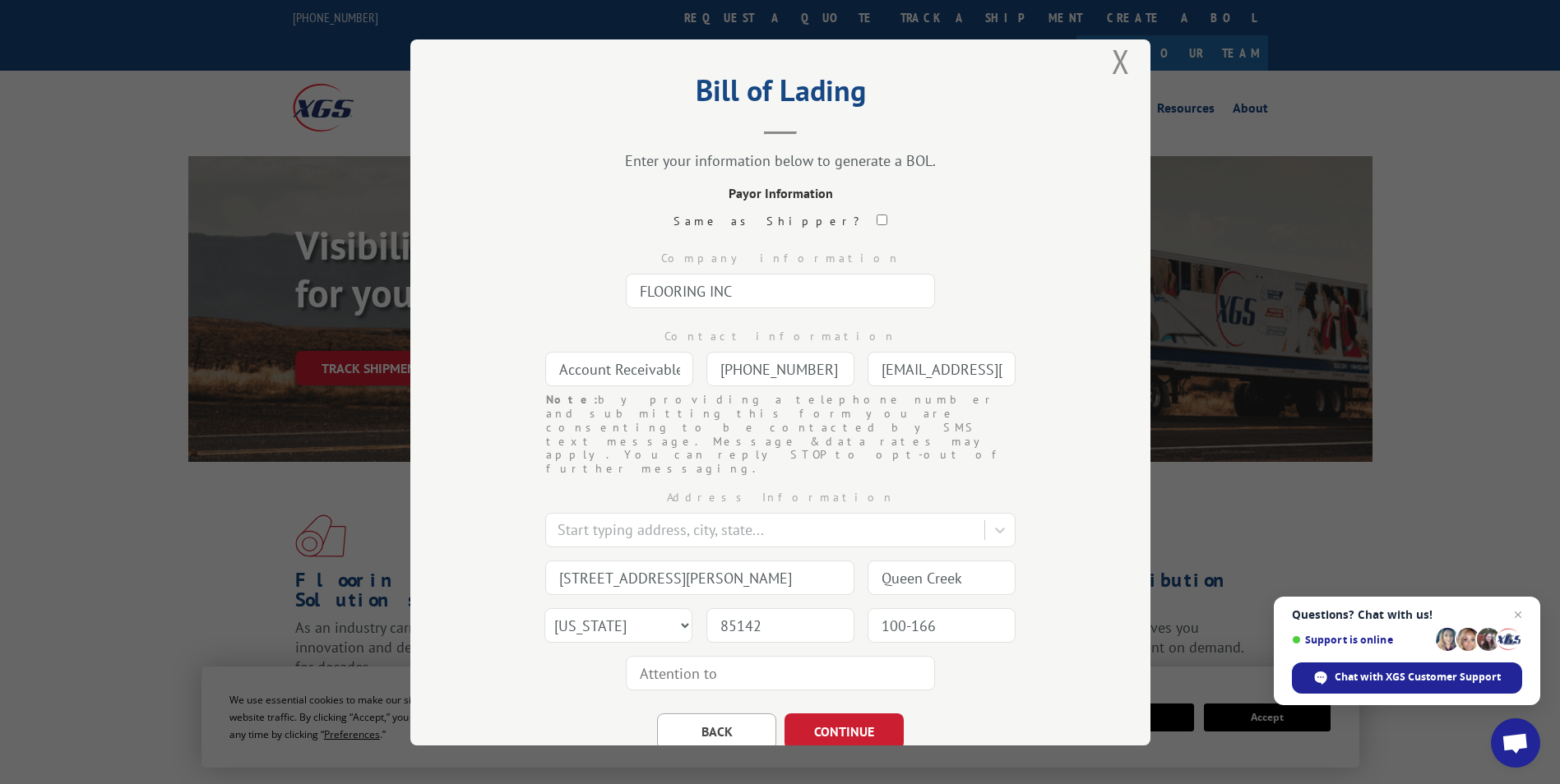
click at [475, 551] on div "Bill of Lading Enter your information below to generate a BOL. Payor Informatio…" at bounding box center [780, 392] width 740 height 706
click at [699, 656] on input "text" at bounding box center [781, 673] width 309 height 34
type input "PO-21004"
click at [829, 714] on button "CONTINUE" at bounding box center [844, 731] width 119 height 36
click at [772, 298] on input "text" at bounding box center [781, 291] width 309 height 34
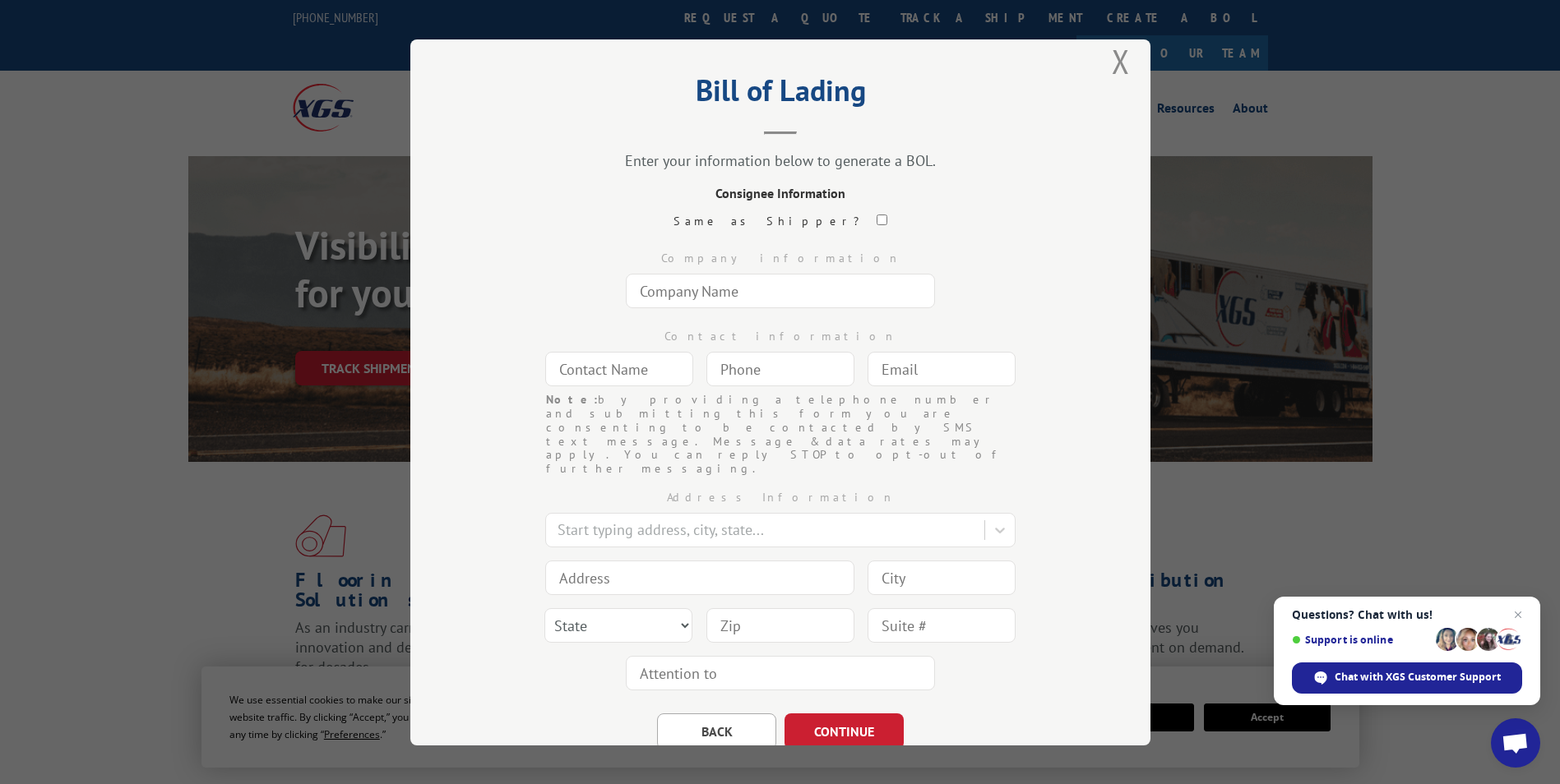
paste input "[PERSON_NAME][GEOGRAPHIC_DATA][DEMOGRAPHIC_DATA]"
type input "[PERSON_NAME][GEOGRAPHIC_DATA][DEMOGRAPHIC_DATA]"
click at [614, 374] on input "text" at bounding box center [619, 369] width 148 height 34
paste input "[PERSON_NAME]"
type input "[PERSON_NAME]"
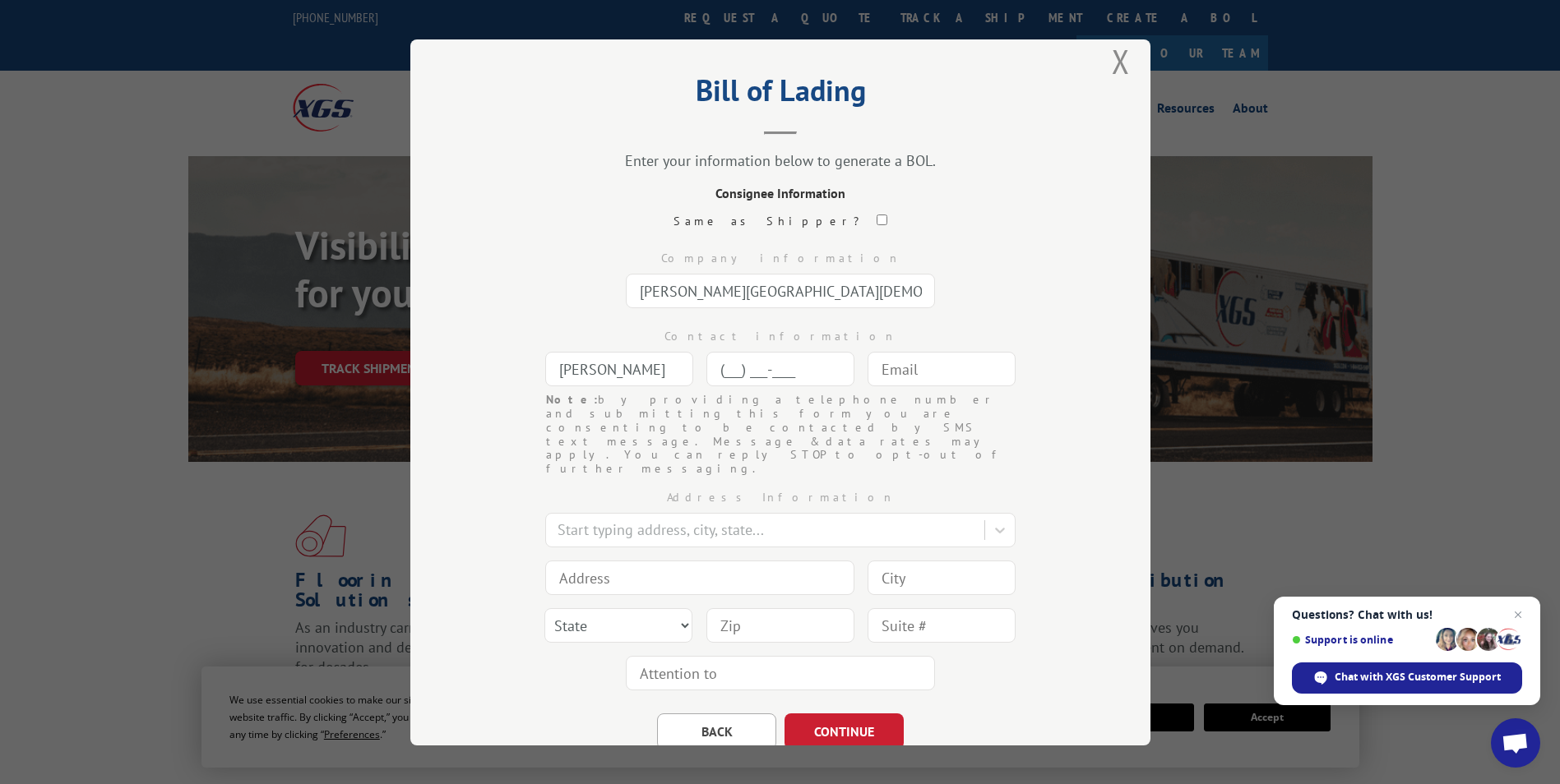
click at [802, 373] on input "(___) ___-____" at bounding box center [780, 369] width 148 height 34
paste input "757) 838-7538"
type input "[PHONE_NUMBER]"
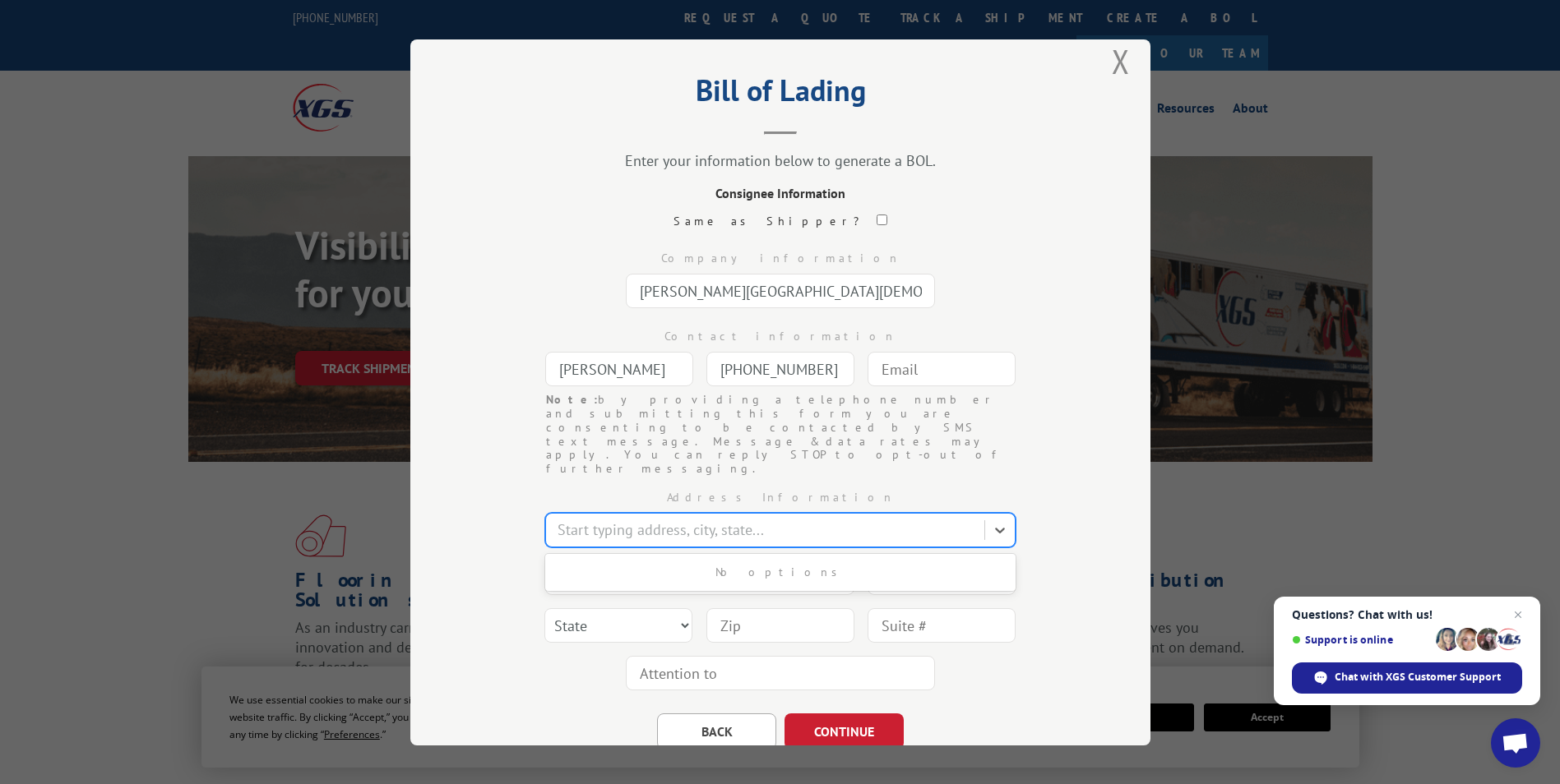
click at [596, 519] on div at bounding box center [767, 529] width 419 height 22
paste input "[STREET_ADDRESS][PERSON_NAME]"
type input "[STREET_ADDRESS][PERSON_NAME]"
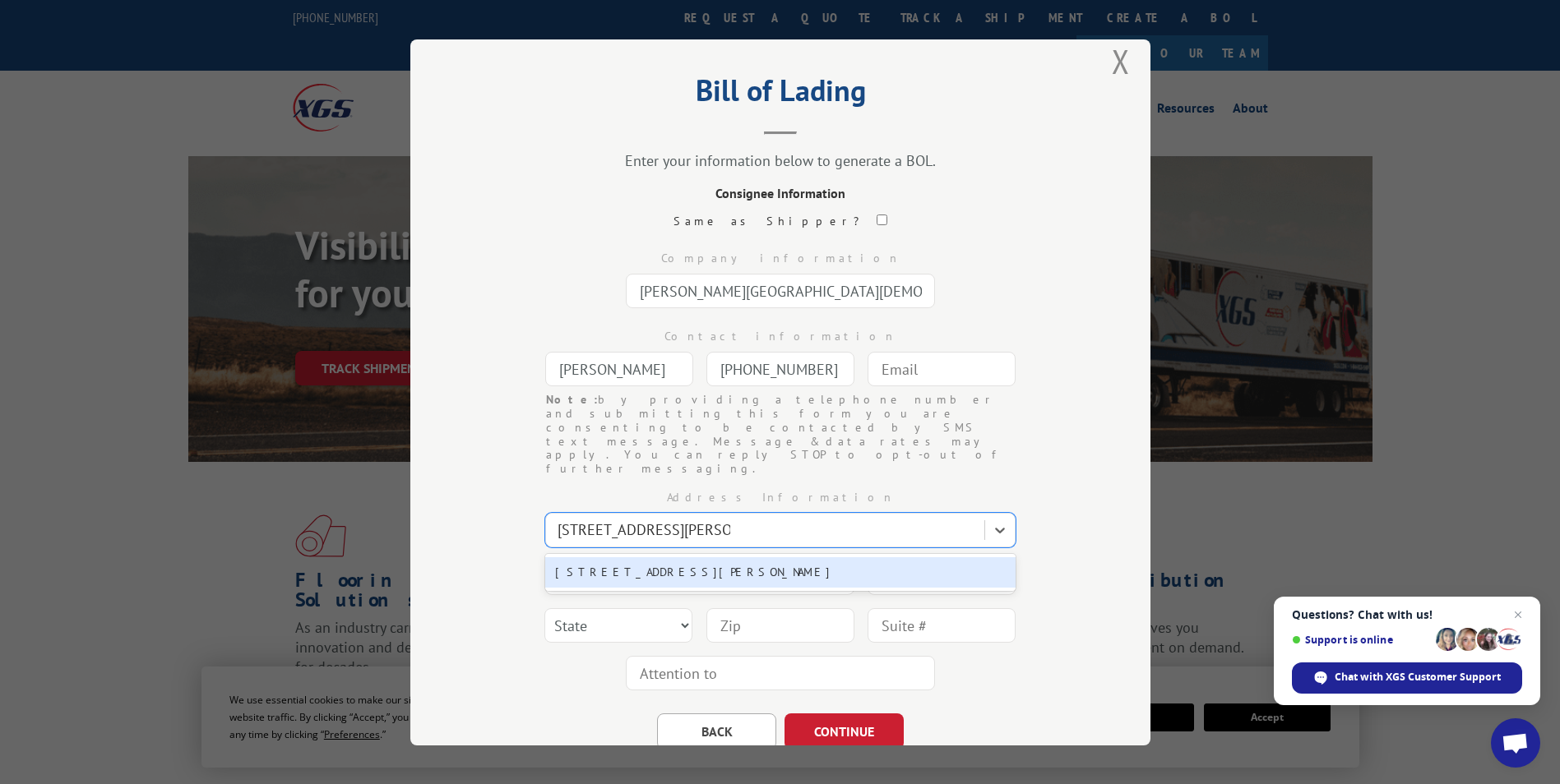
click at [757, 557] on div "[STREET_ADDRESS][PERSON_NAME]" at bounding box center [781, 572] width 471 height 31
type input "[STREET_ADDRESS][PERSON_NAME]"
type input "Hampton"
select select "VA"
type input "23666"
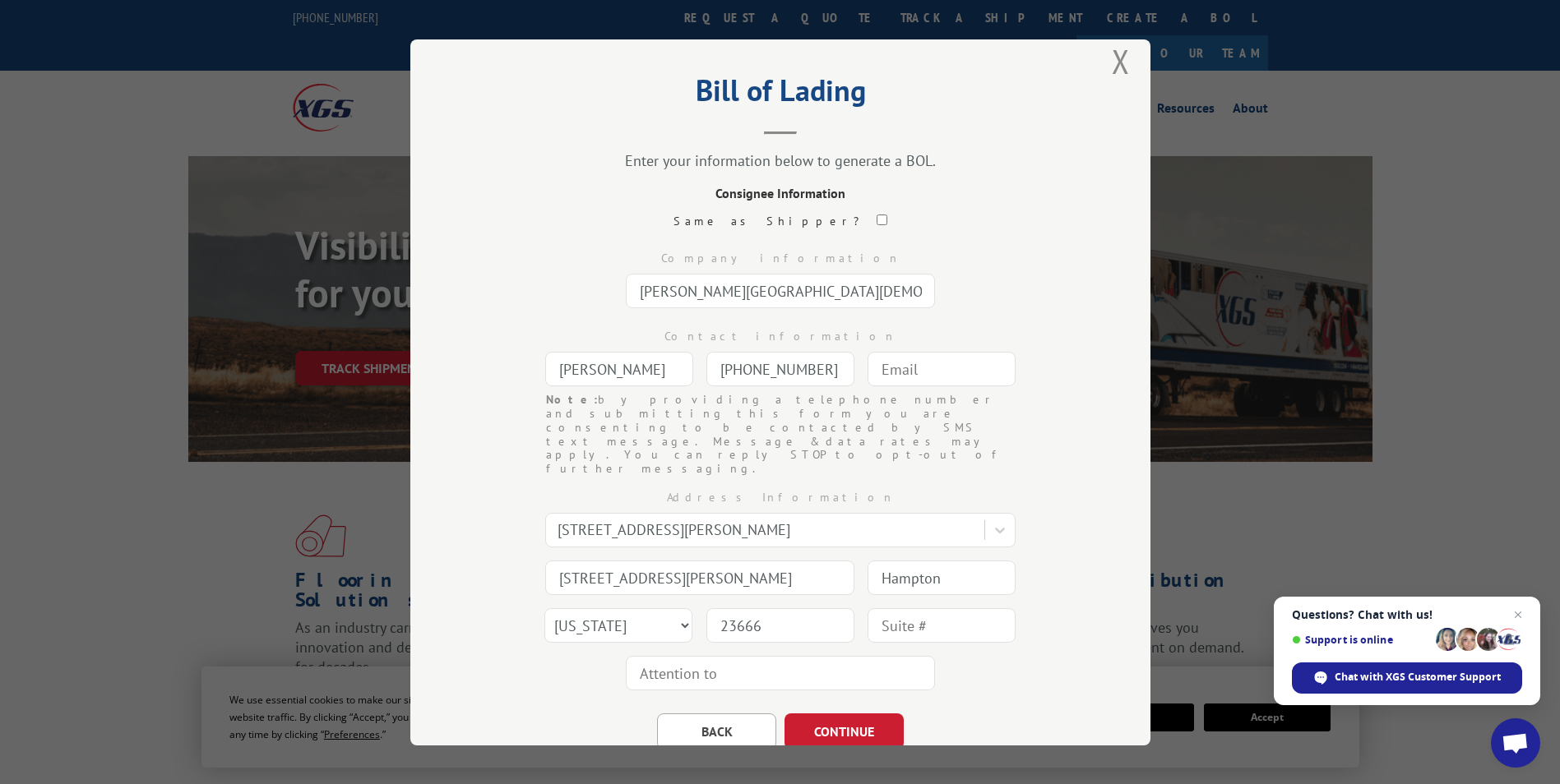
click at [675, 656] on input "text" at bounding box center [781, 673] width 309 height 34
click at [654, 656] on input "text" at bounding box center [781, 673] width 309 height 34
paste input "[PERSON_NAME]"
type input "[PERSON_NAME]"
click at [890, 714] on button "CONTINUE" at bounding box center [844, 731] width 119 height 36
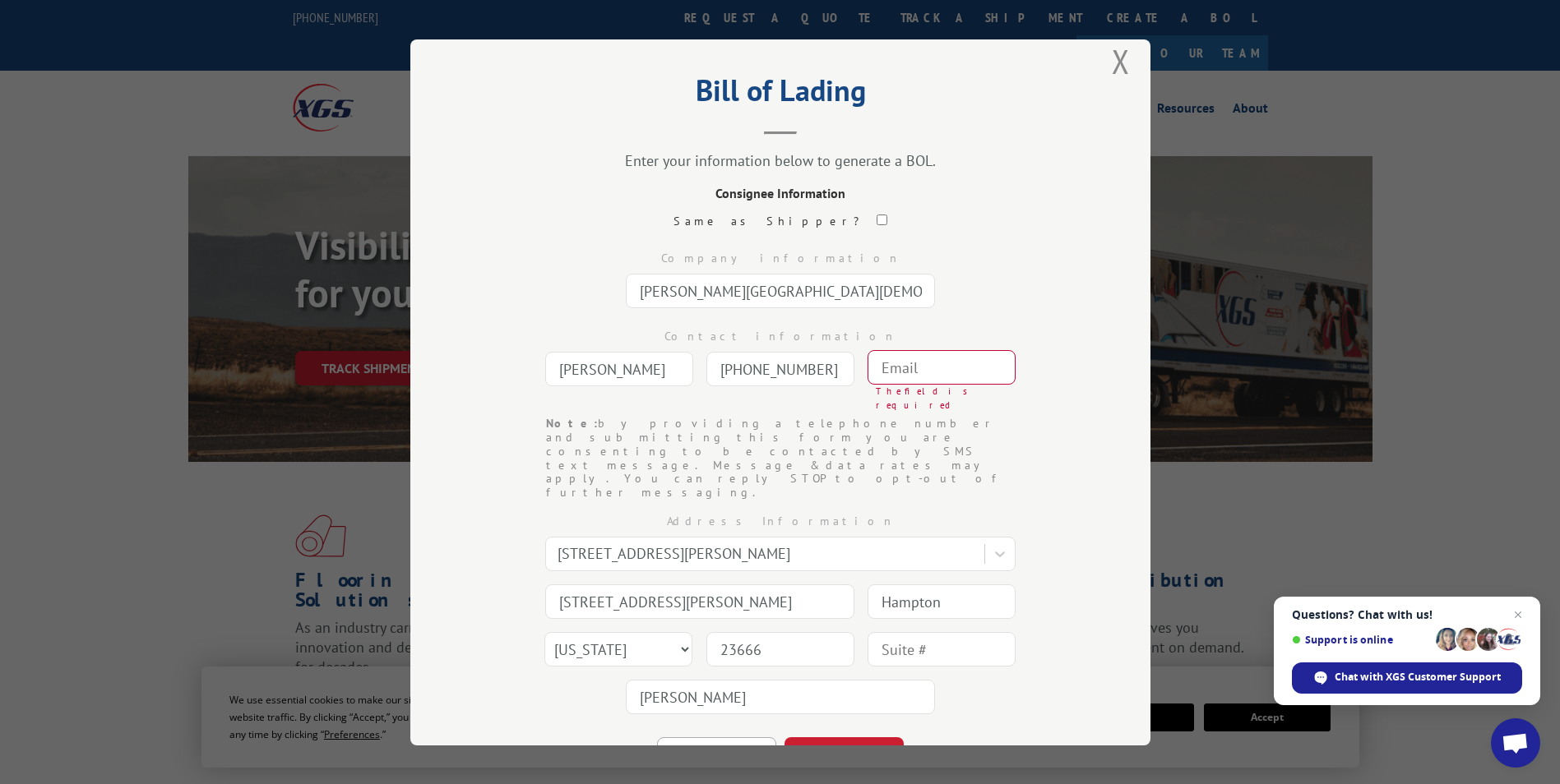
click at [956, 374] on input "text" at bounding box center [942, 367] width 148 height 34
type input "[EMAIL_ADDRESS][DOMAIN_NAME]"
select select "AZ"
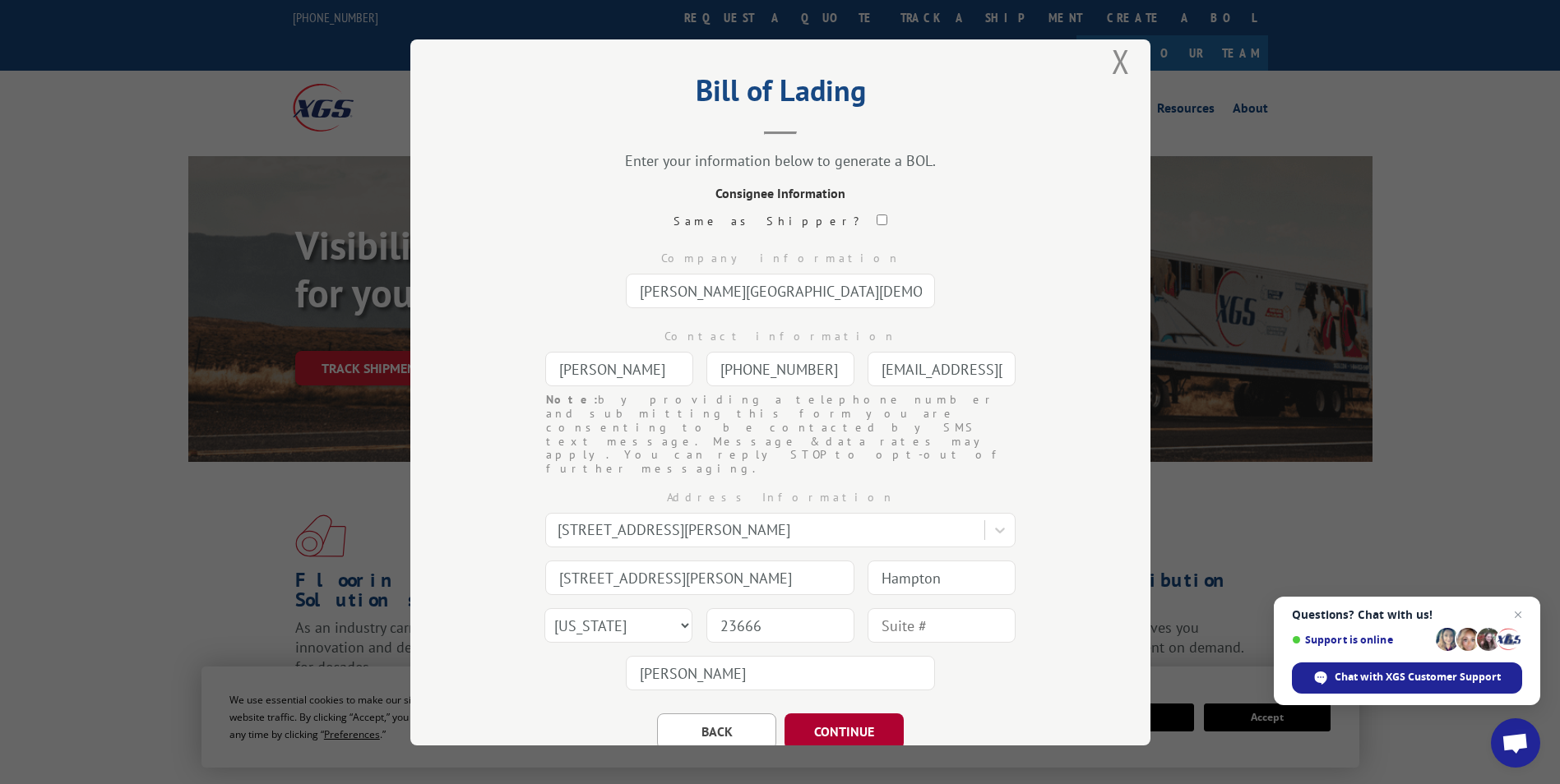
click at [857, 714] on button "CONTINUE" at bounding box center [844, 731] width 119 height 36
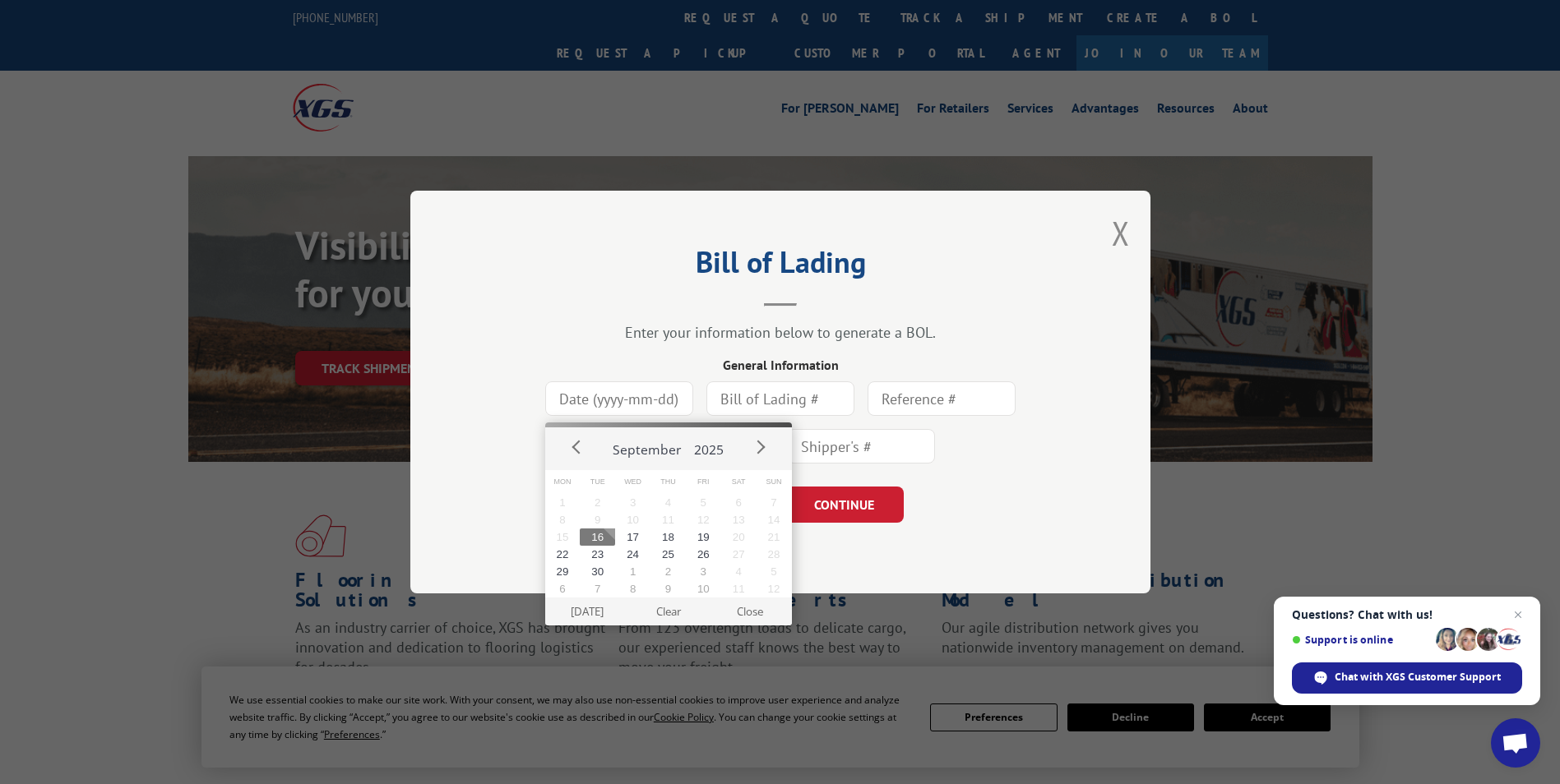
click at [665, 411] on input at bounding box center [619, 398] width 148 height 34
click at [598, 535] on button "16" at bounding box center [597, 537] width 35 height 18
type input "[DATE]"
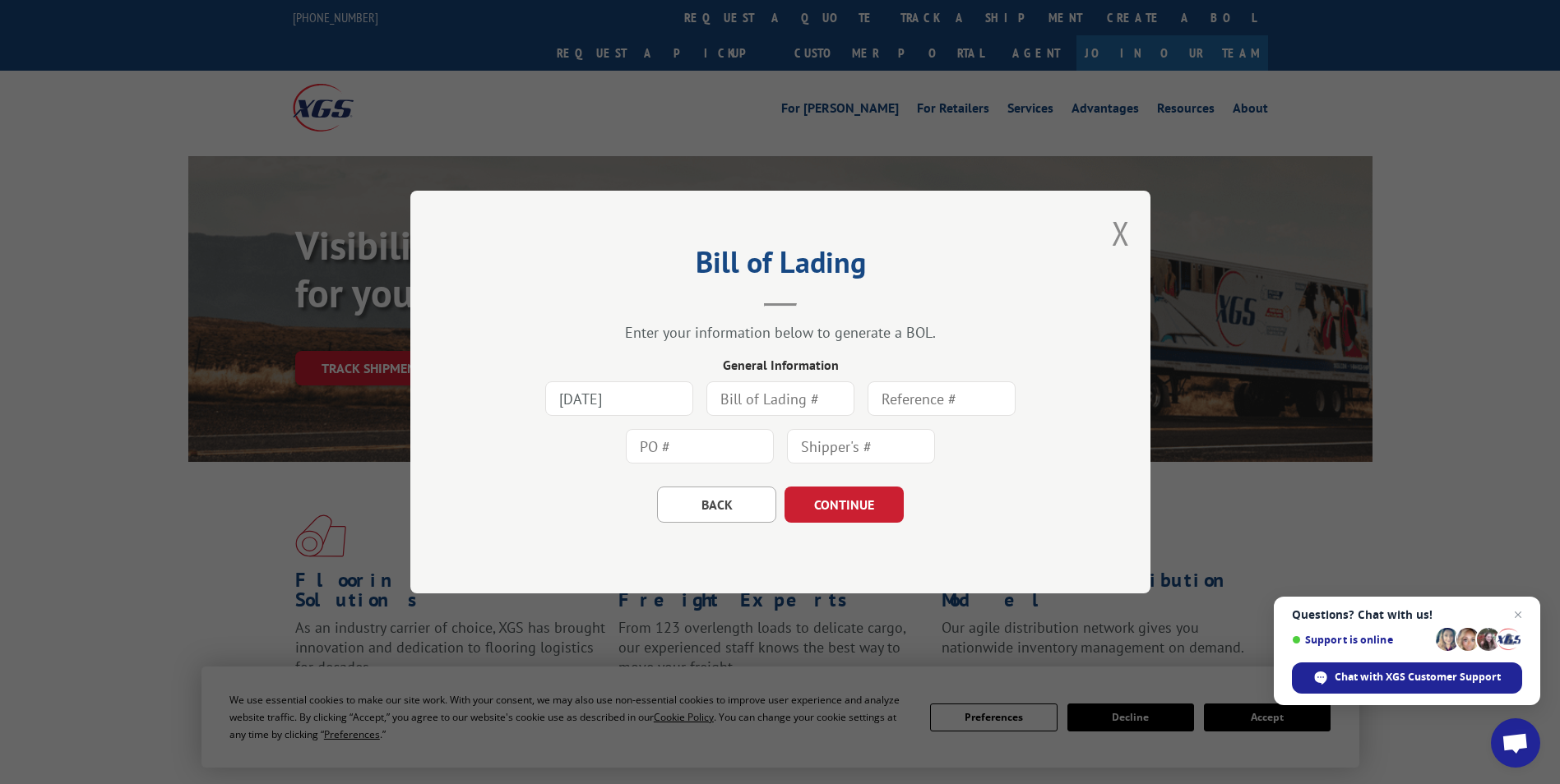
click at [749, 399] on input "text" at bounding box center [780, 398] width 148 height 34
type input "117349"
click at [908, 409] on input "text" at bounding box center [942, 398] width 148 height 34
type input "PO-21004"
click at [754, 453] on input "text" at bounding box center [700, 446] width 148 height 34
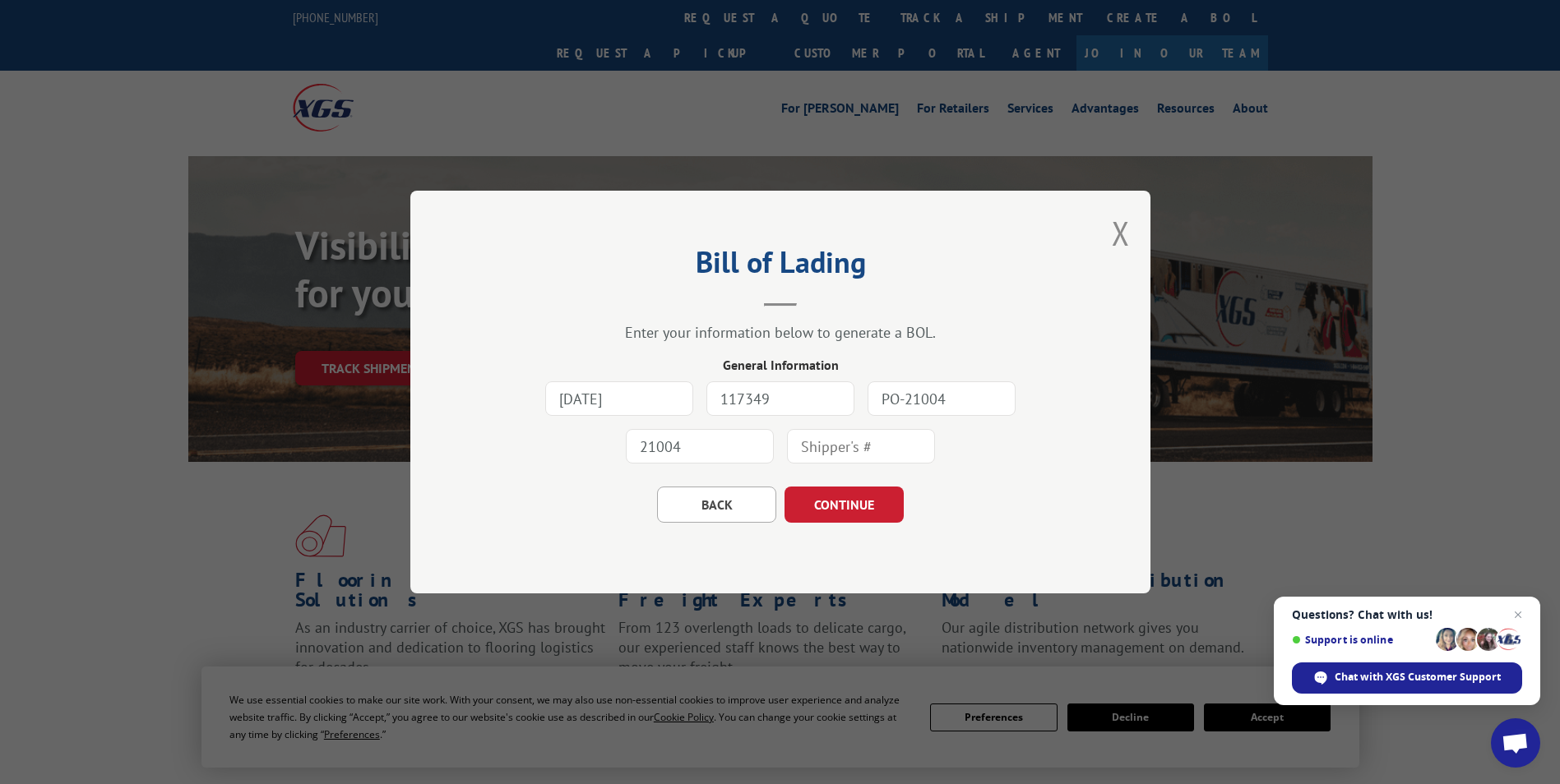
type input "21004"
click at [822, 450] on input "text" at bounding box center [861, 446] width 148 height 34
type input "117349"
click at [812, 496] on button "CONTINUE" at bounding box center [844, 504] width 119 height 36
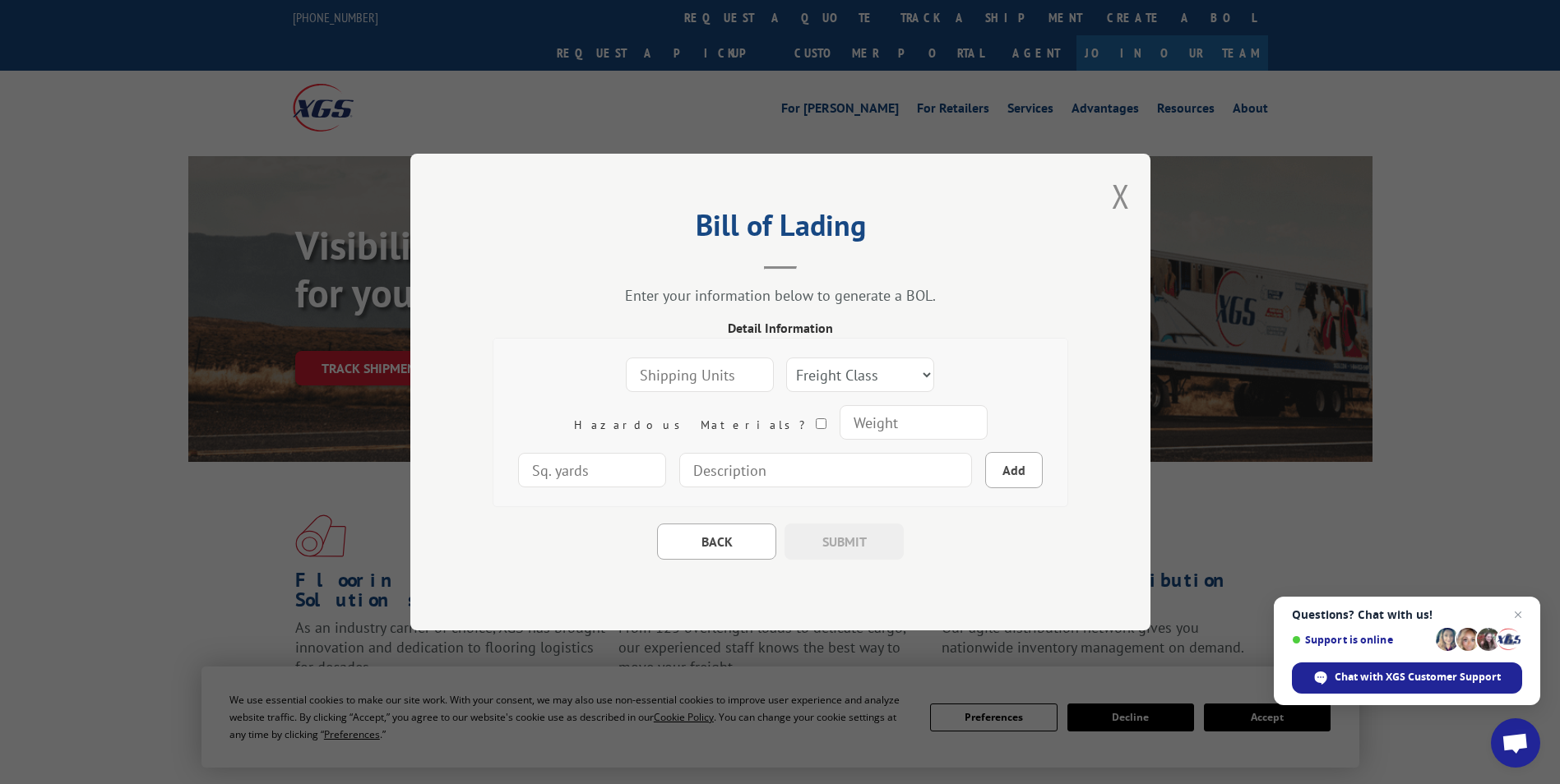
click at [662, 371] on input "number" at bounding box center [700, 374] width 148 height 34
type input "1"
click at [691, 370] on input "1" at bounding box center [700, 374] width 148 height 34
click at [786, 383] on select "Freight Class 50 55 60 65 70 77 85 92 100 110 125 150 175 200 250 300 400 500 C…" at bounding box center [860, 374] width 148 height 34
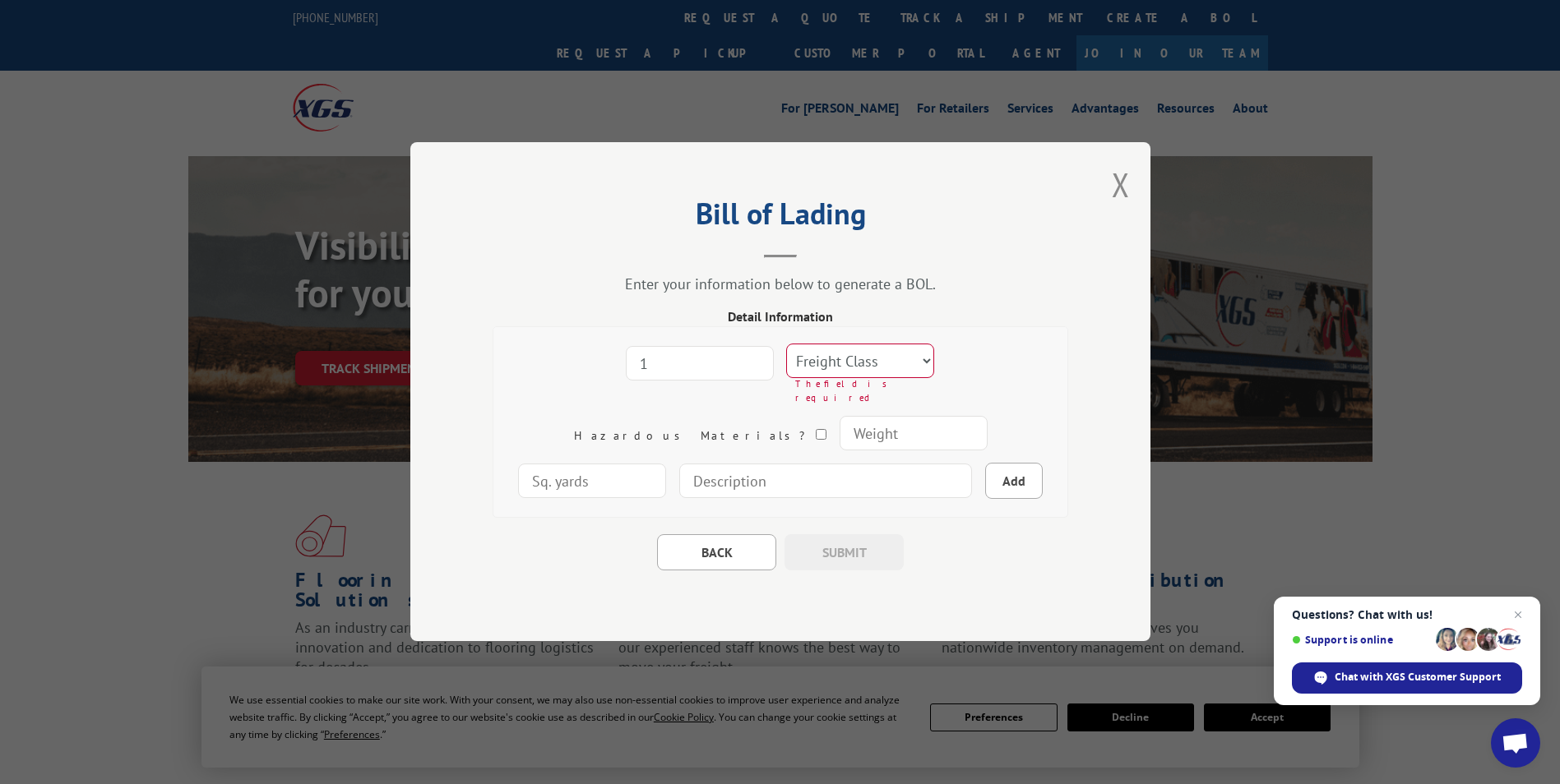
click at [839, 428] on input "number" at bounding box center [913, 434] width 148 height 34
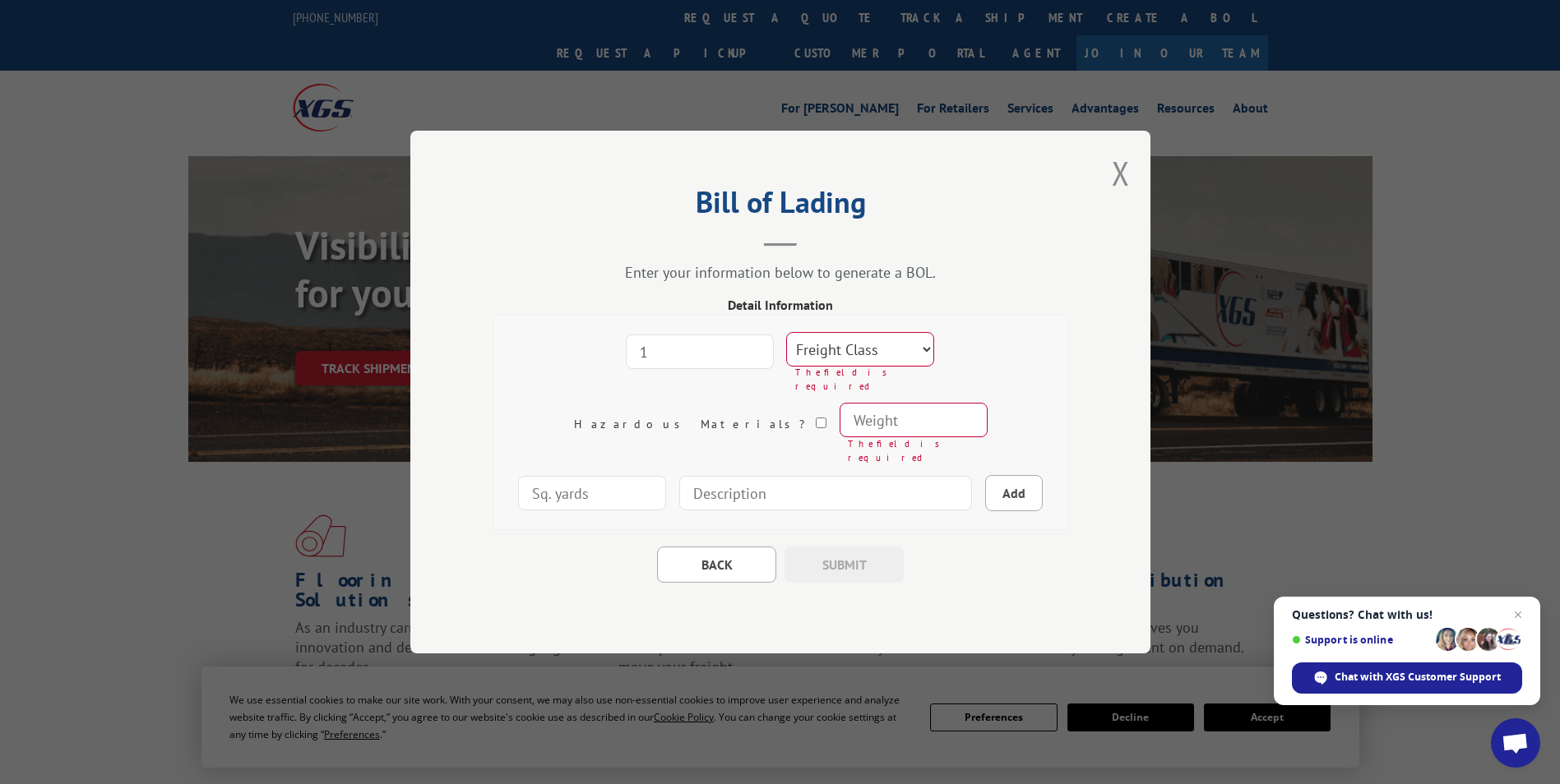
click at [813, 367] on select "Freight Class 50 55 60 65 70 77 85 92 100 110 125 150 175 200 250 300 400 500 C…" at bounding box center [860, 349] width 148 height 34
select select "70"
click at [786, 352] on select "Freight Class 50 55 60 65 70 77 85 92 100 110 125 150 175 200 250 300 400 500 C…" at bounding box center [860, 349] width 148 height 34
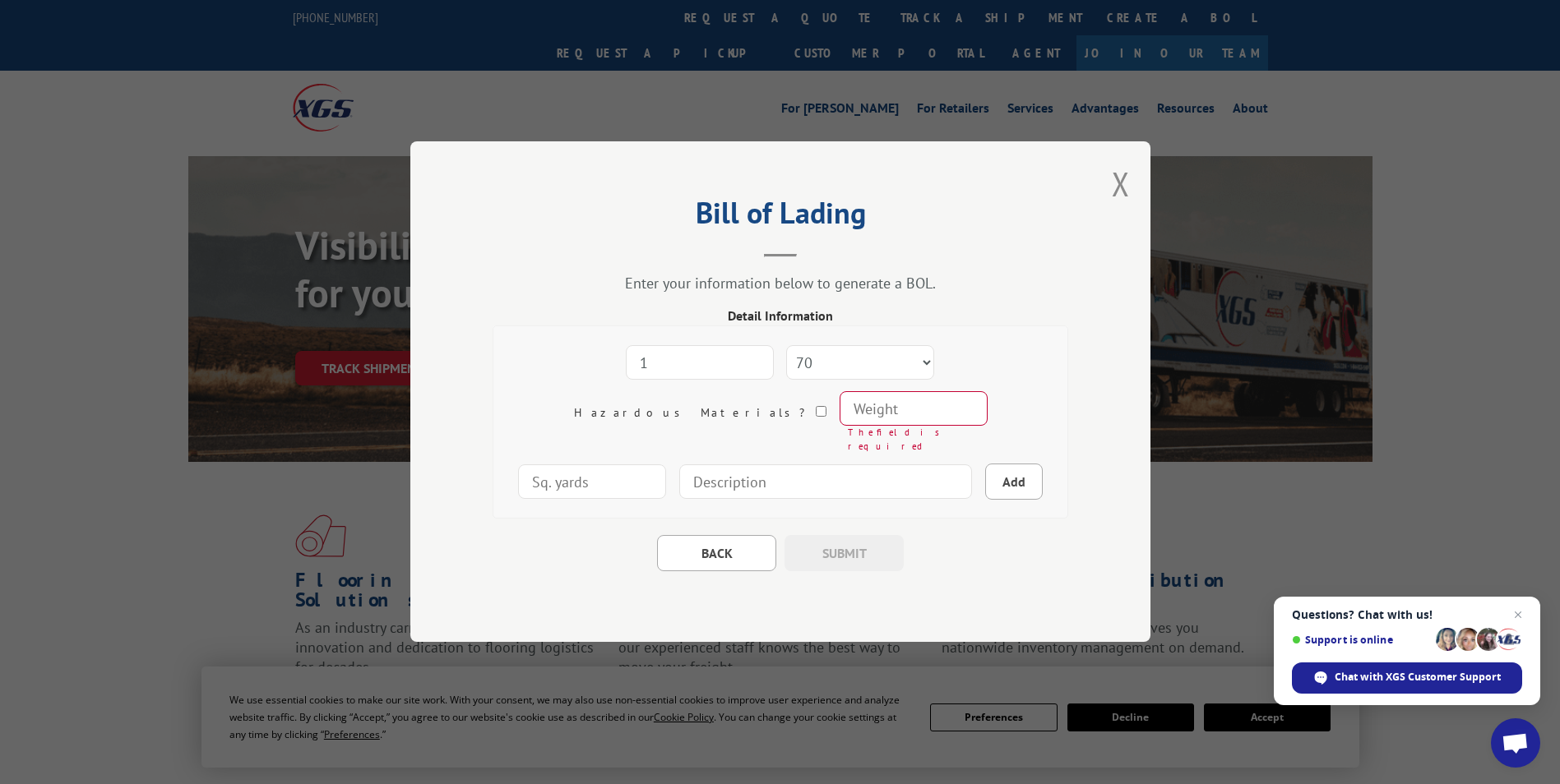
click at [839, 408] on input "number" at bounding box center [913, 409] width 148 height 34
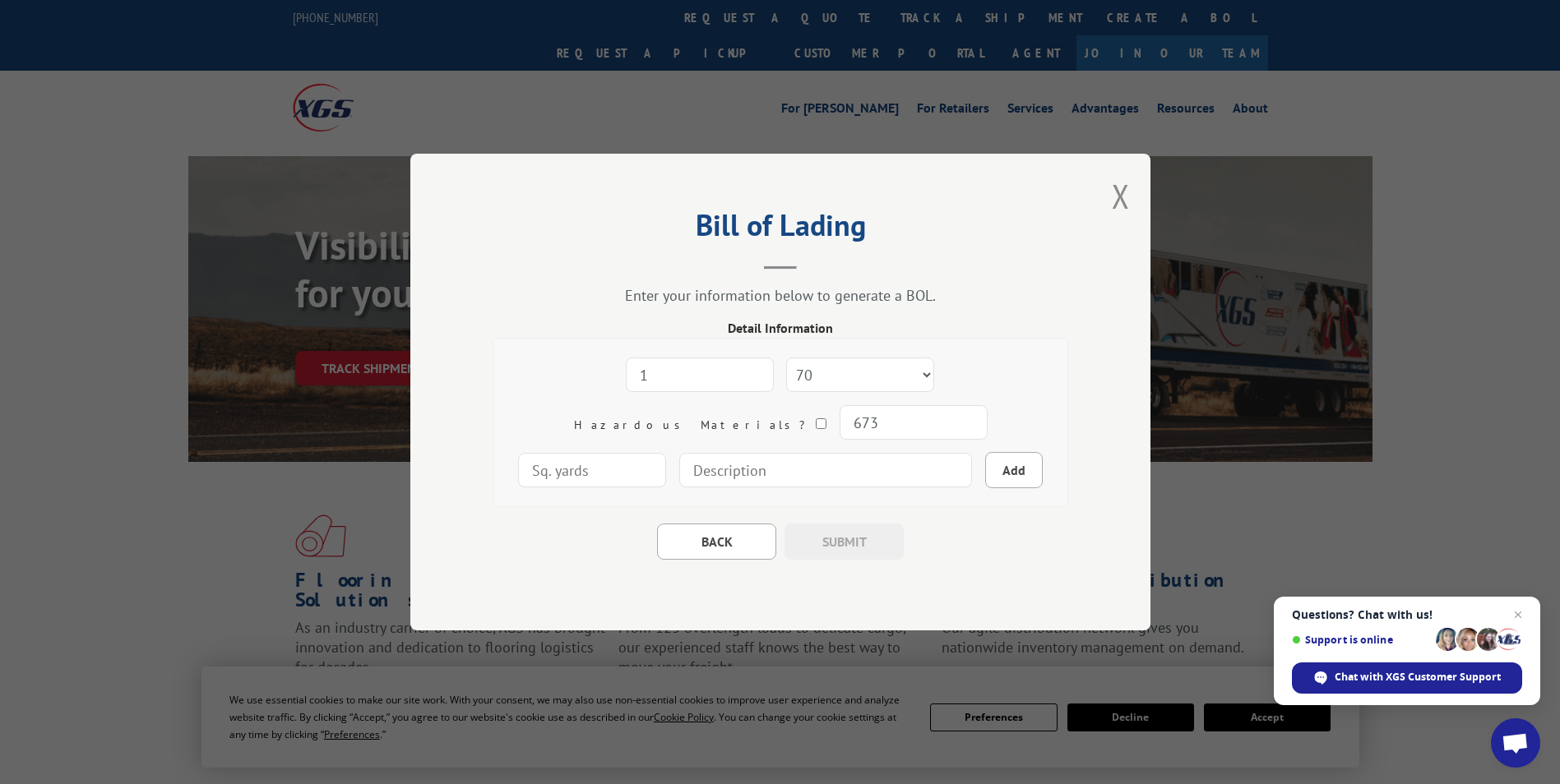
type input "673"
click at [727, 474] on input at bounding box center [825, 470] width 292 height 34
click at [764, 480] on input "FLOOR COVER" at bounding box center [825, 470] width 292 height 34
paste input "** DO NOT BREAK DOWN OR DOUBLE STACK PALLETS **"
type input "FLOOR COVER ** DO NOT BREAK DOWN OR DOUBLE STACK**"
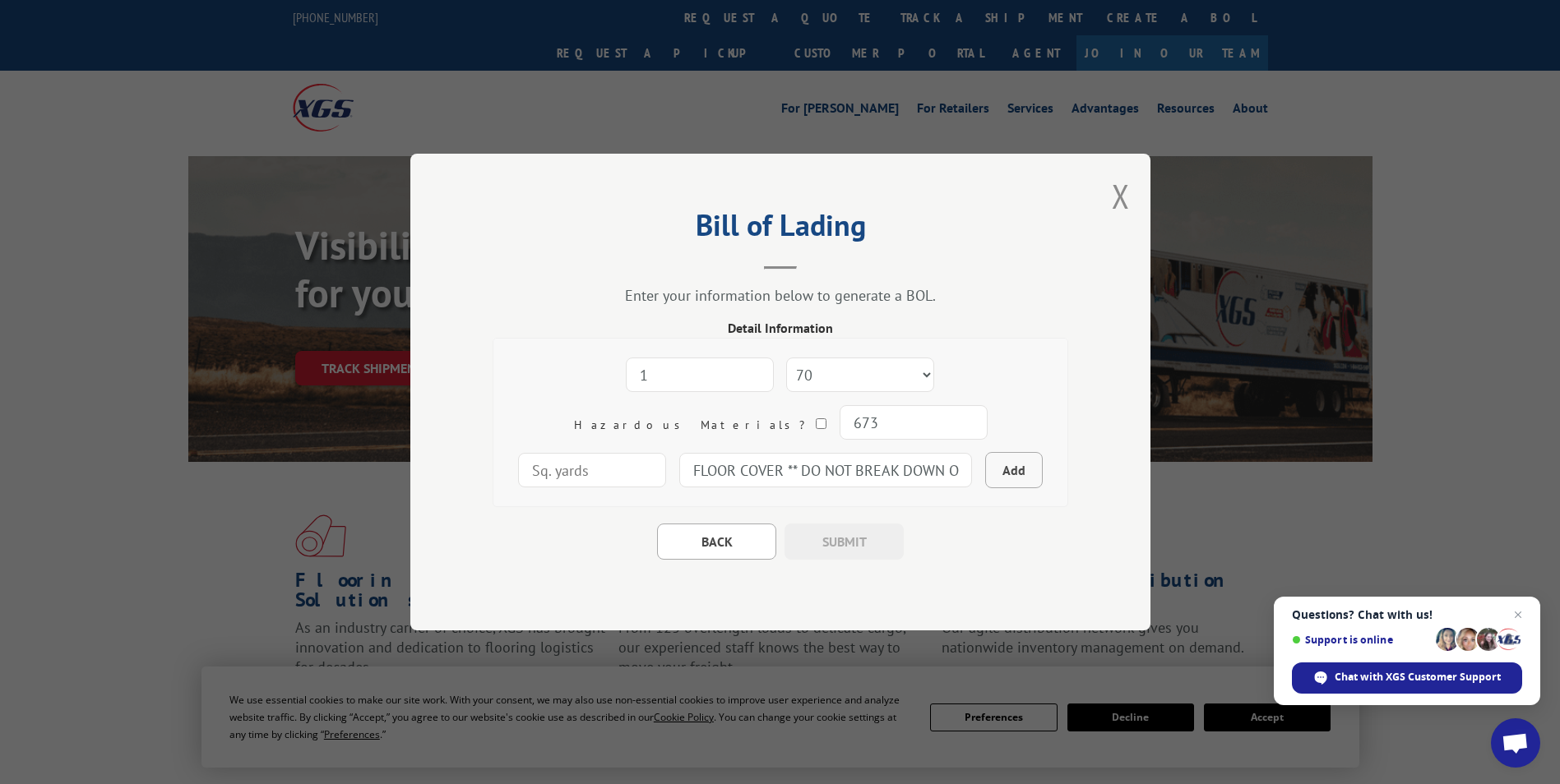
click at [986, 465] on button "Add" at bounding box center [1015, 470] width 58 height 36
select select
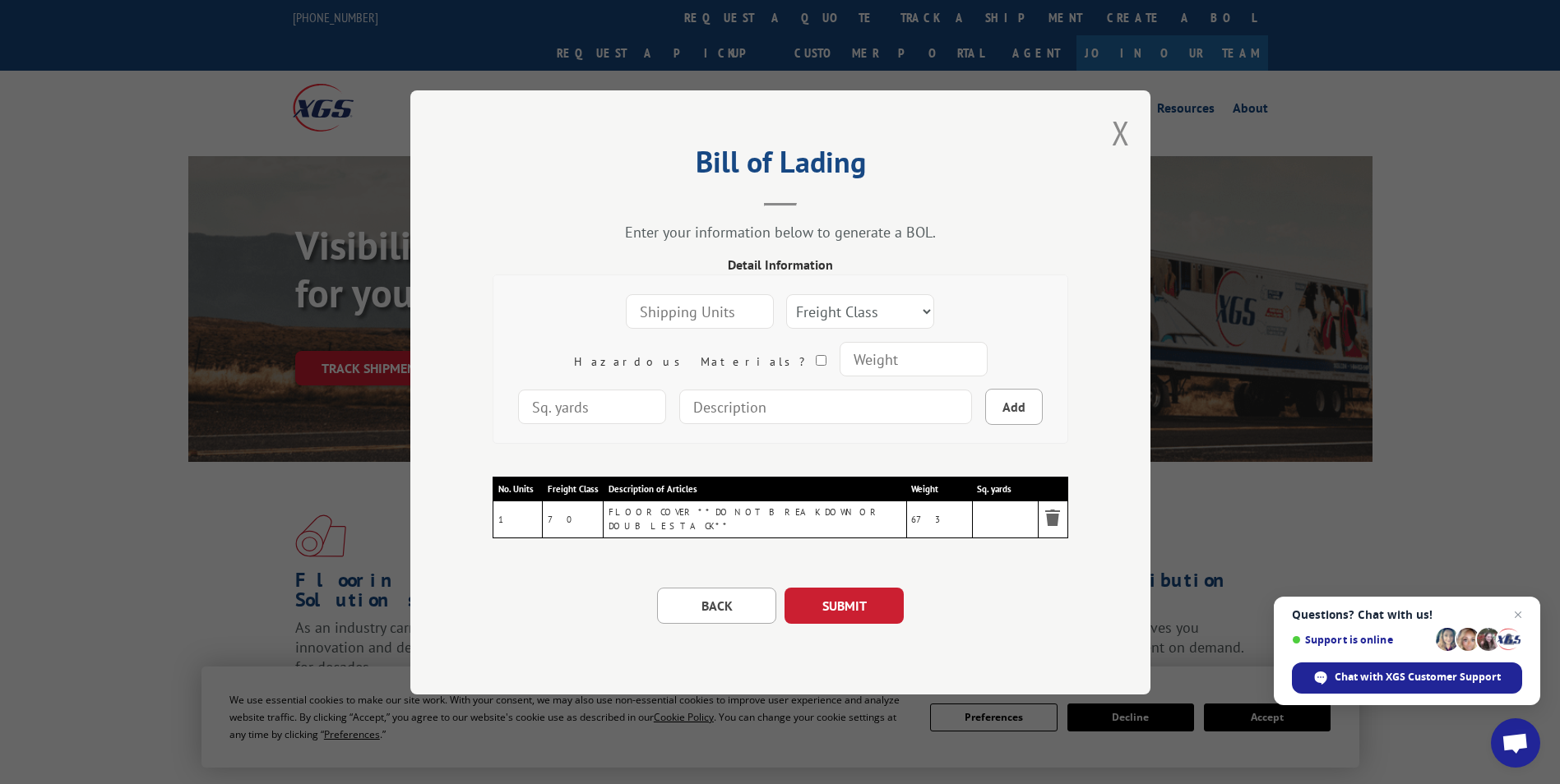
click at [694, 407] on input at bounding box center [825, 406] width 292 height 34
click at [1020, 378] on div "Freight Class 50 55 60 65 70 77 85 92 100 110 125 150 175 200 250 300 400 500 C…" at bounding box center [781, 359] width 550 height 143
click at [747, 394] on input at bounding box center [825, 406] width 292 height 34
click at [679, 411] on input at bounding box center [825, 406] width 292 height 34
paste input "residential, delivery notification"
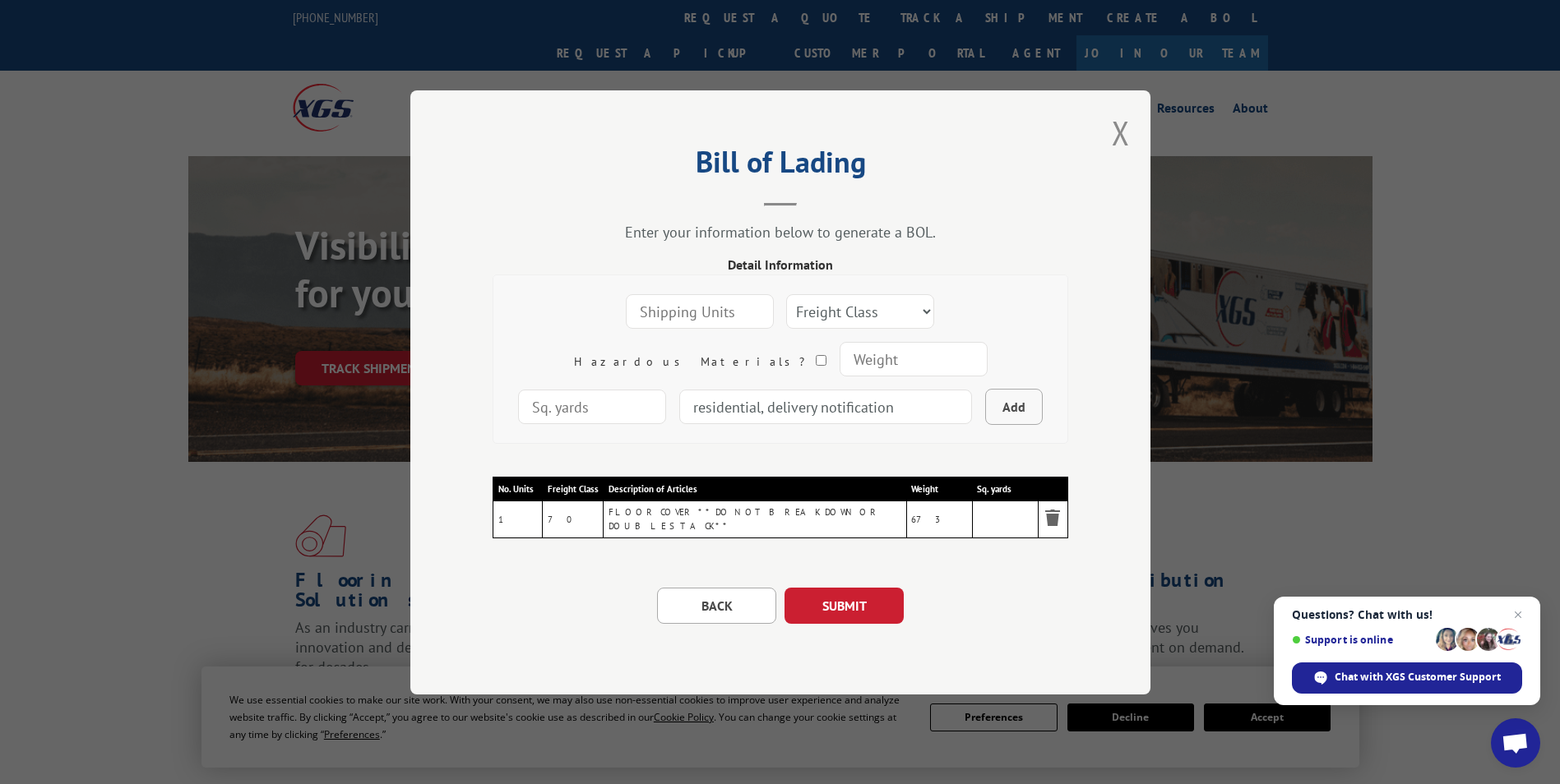
type input "residential, delivery notification"
click at [986, 418] on button "Add" at bounding box center [1015, 406] width 58 height 36
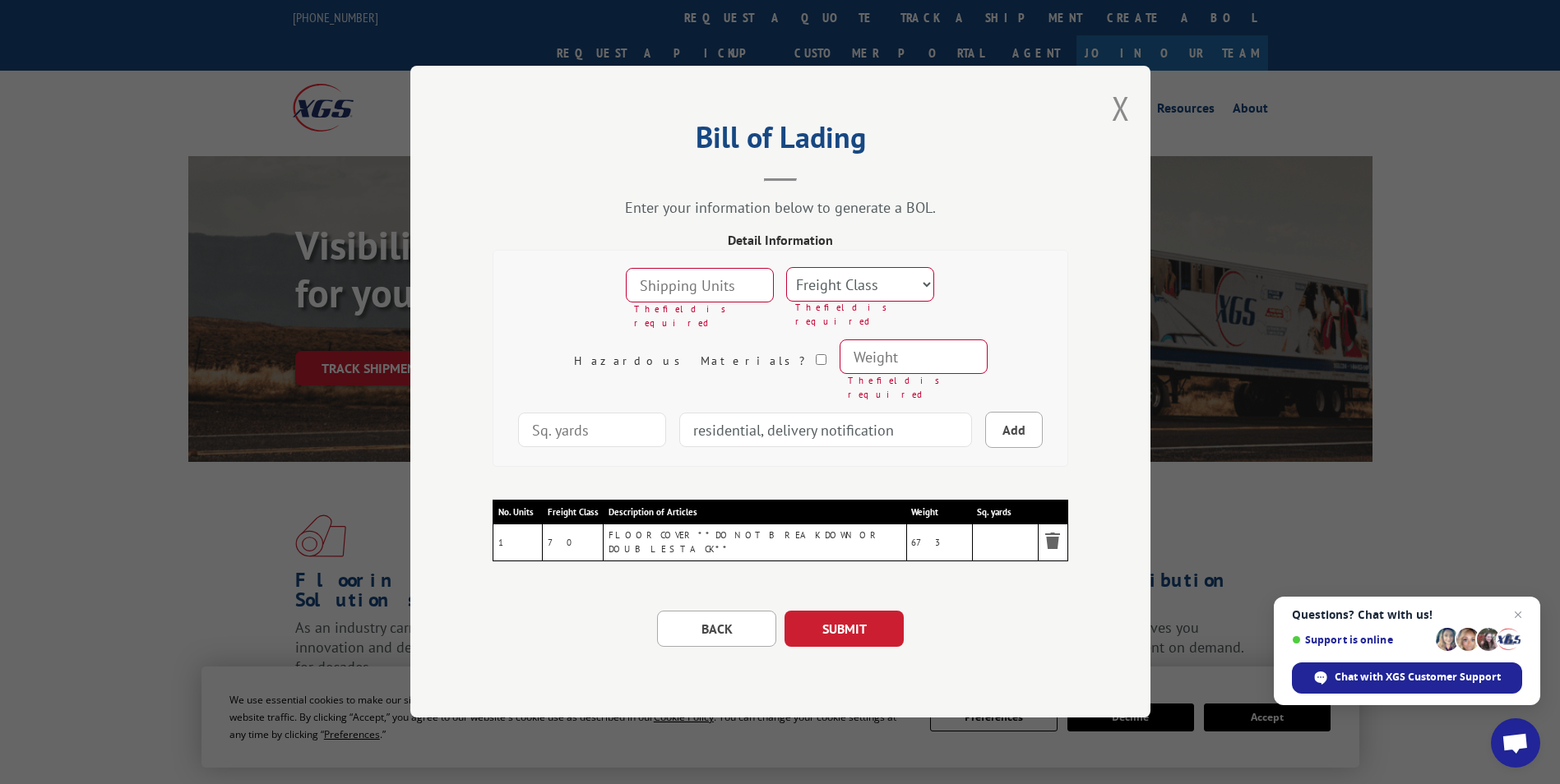
drag, startPoint x: 847, startPoint y: 421, endPoint x: 503, endPoint y: 429, distance: 344.1
click at [503, 429] on div "The field is required Freight Class 50 55 60 65 70 77 85 92 100 110 125 150 175…" at bounding box center [780, 359] width 575 height 217
click at [1073, 350] on div "Bill of Lading Enter your information below to generate a BOL. Detail Informati…" at bounding box center [780, 392] width 740 height 652
click at [866, 612] on button "SUBMIT" at bounding box center [844, 629] width 119 height 36
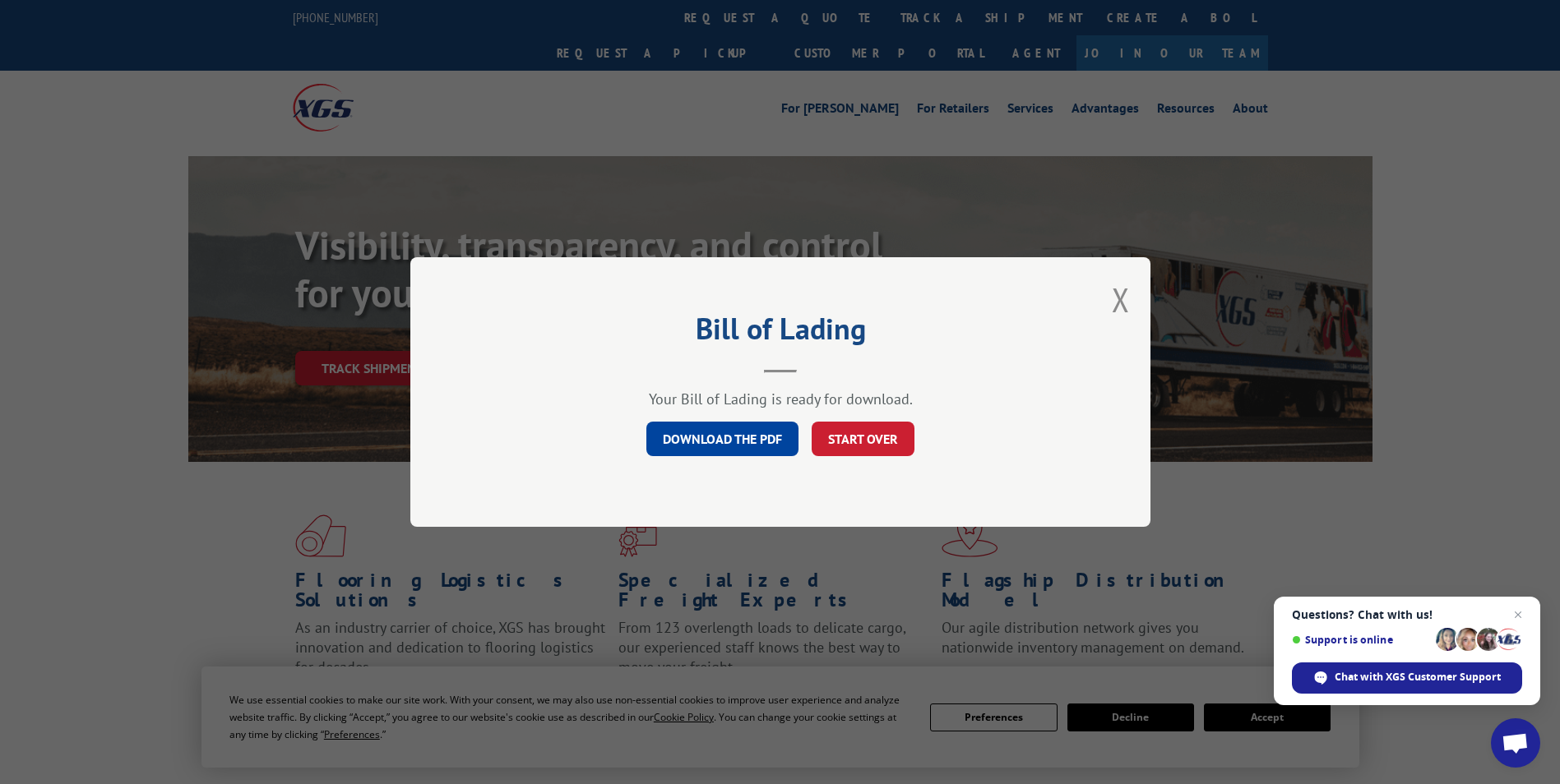
click at [781, 446] on link "DOWNLOAD THE PDF" at bounding box center [722, 438] width 152 height 34
